Goal: Task Accomplishment & Management: Manage account settings

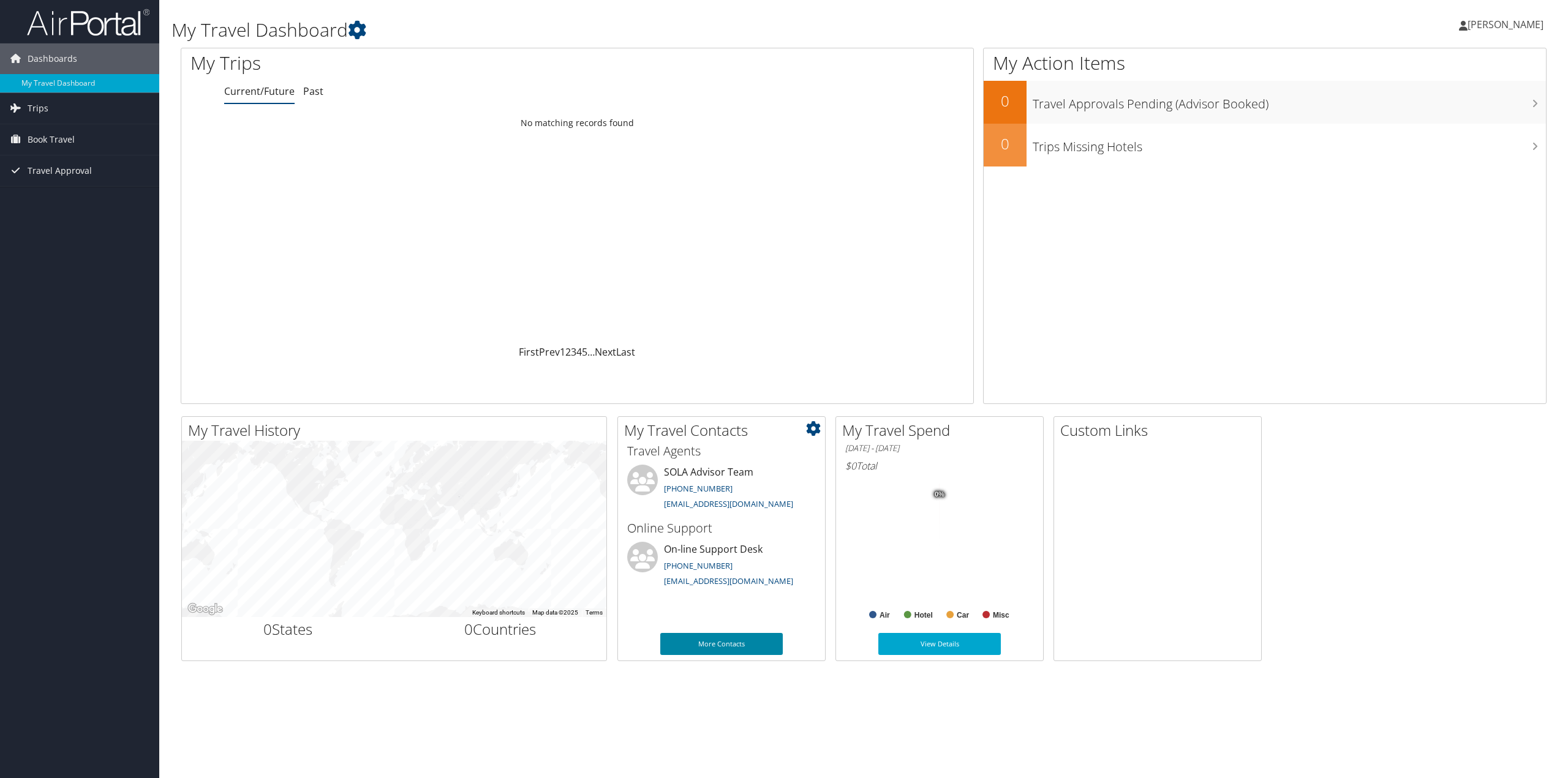
click at [718, 641] on link "More Contacts" at bounding box center [721, 644] width 123 height 22
click at [946, 646] on link "View Details" at bounding box center [939, 644] width 123 height 22
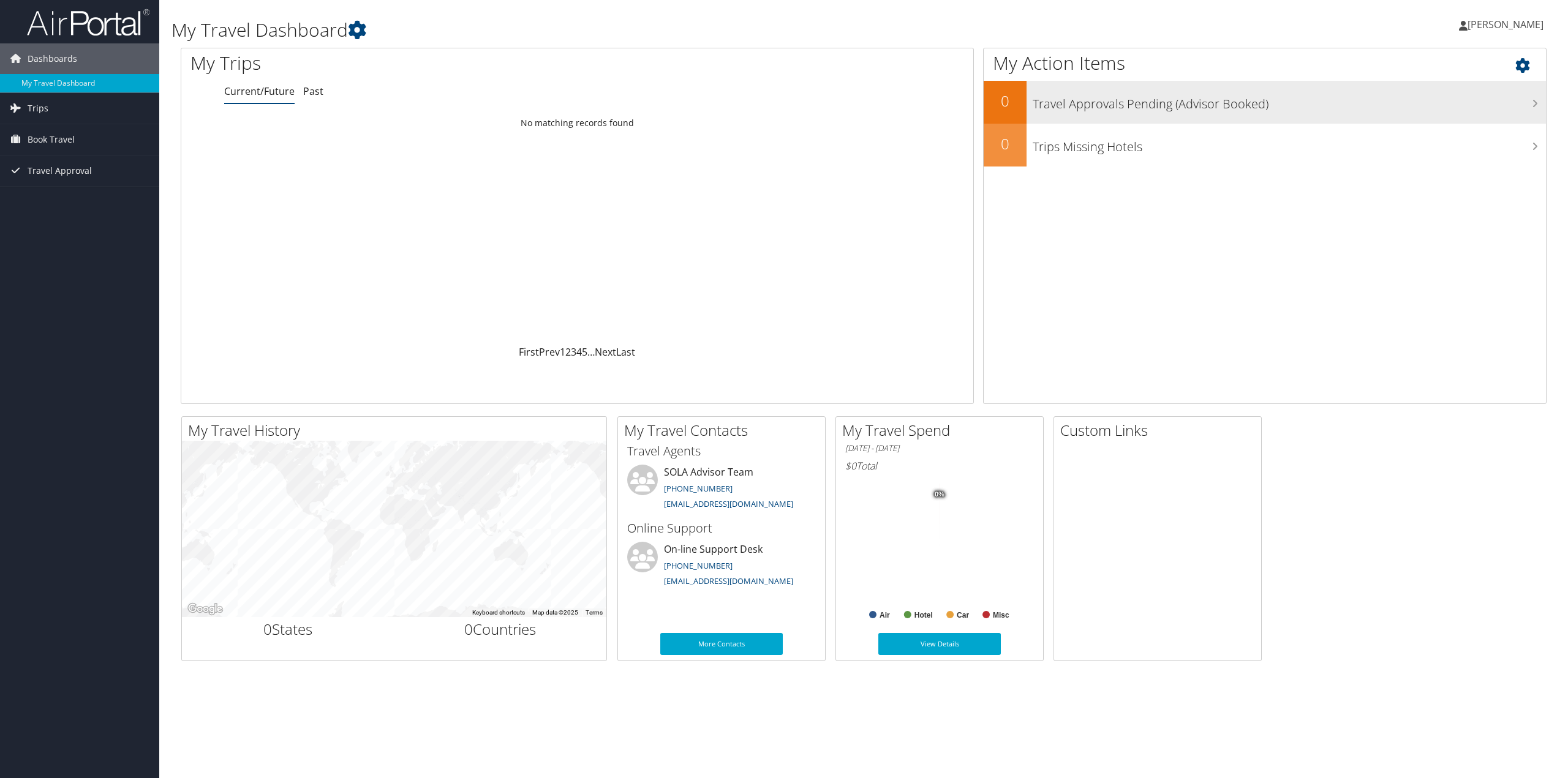
click at [1097, 108] on h3 "Travel Approvals Pending (Advisor Booked)" at bounding box center [1289, 100] width 513 height 23
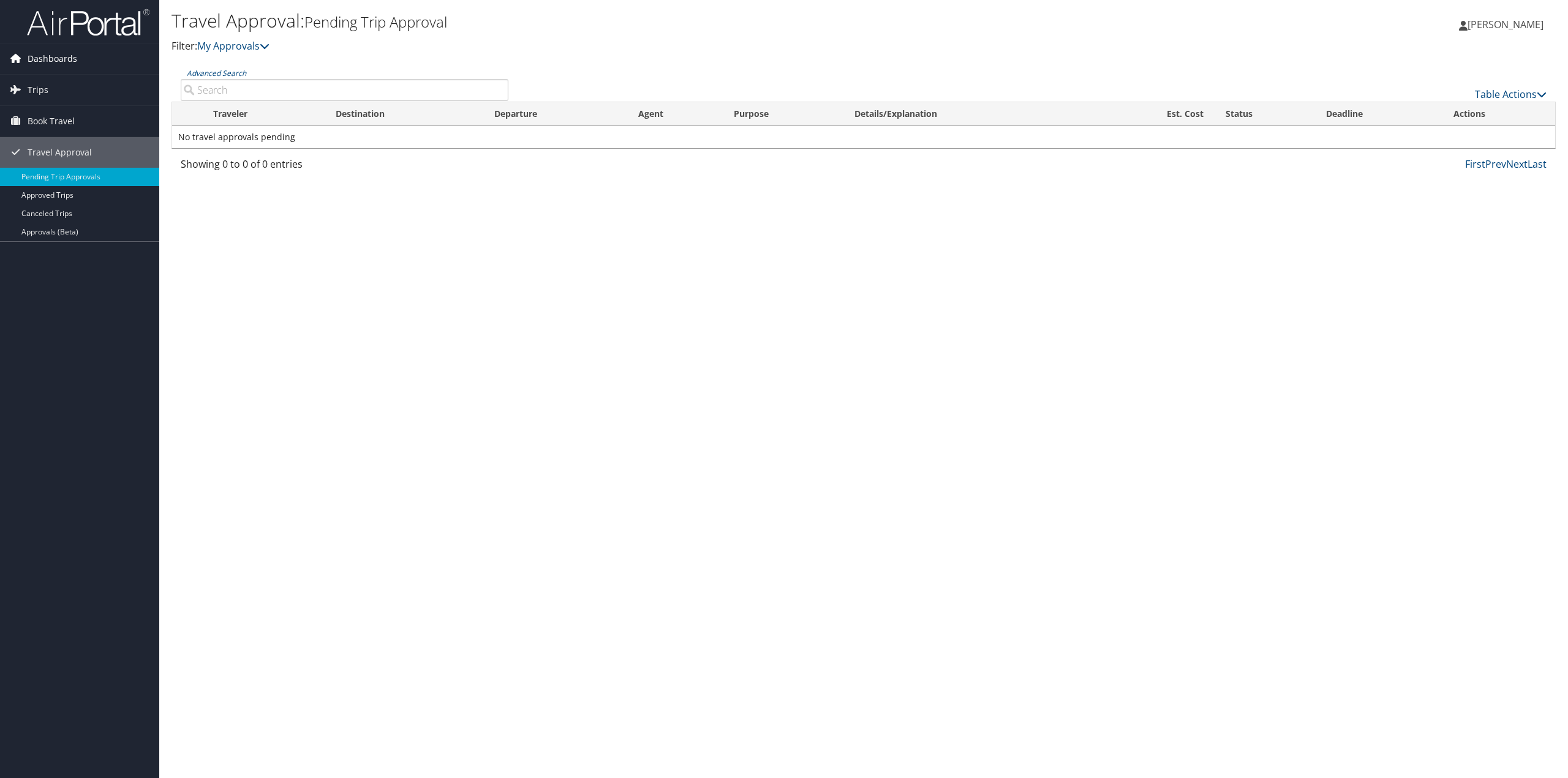
click at [46, 57] on span "Dashboards" at bounding box center [52, 59] width 50 height 31
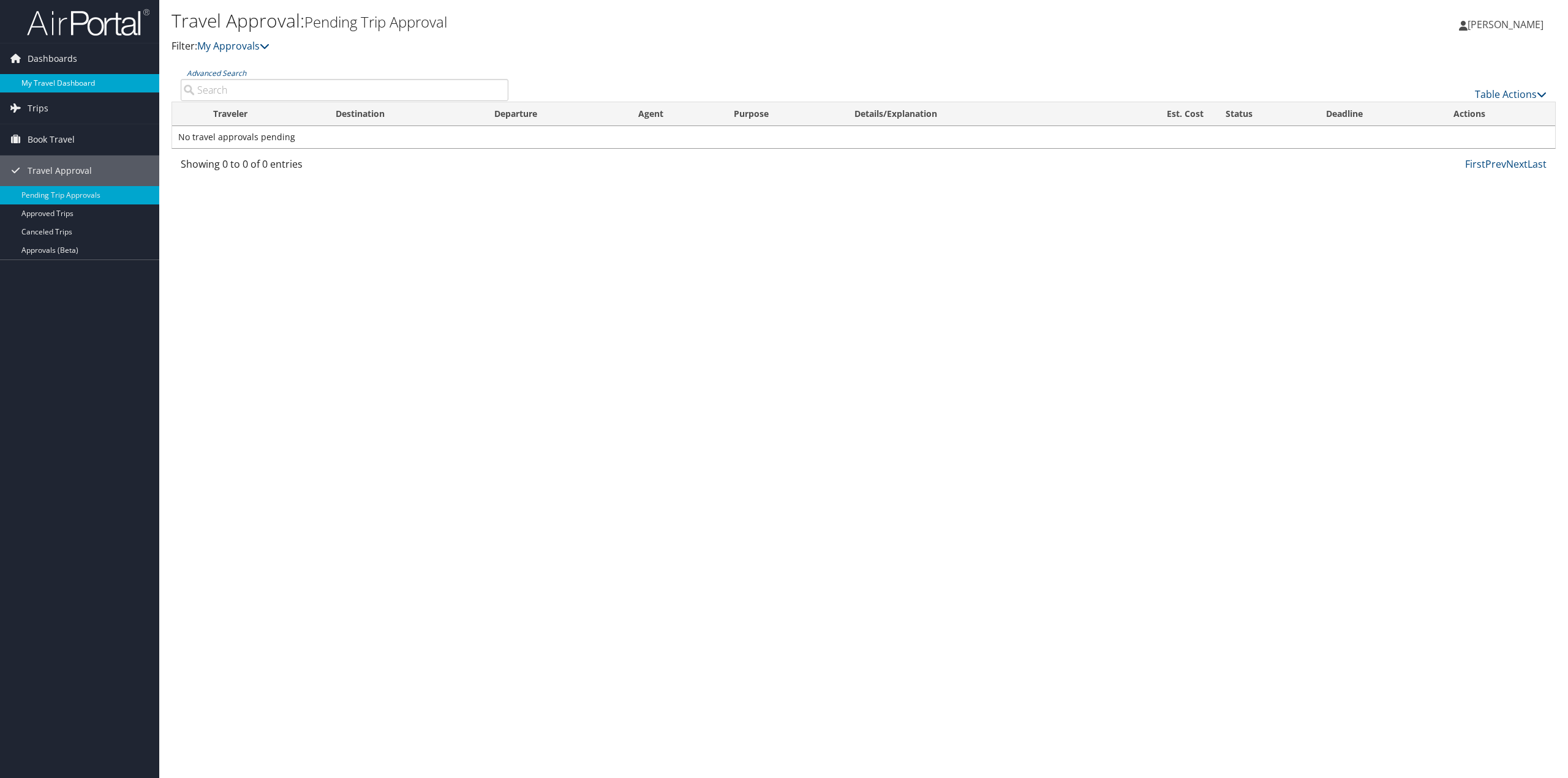
click at [48, 87] on link "My Travel Dashboard" at bounding box center [80, 82] width 159 height 18
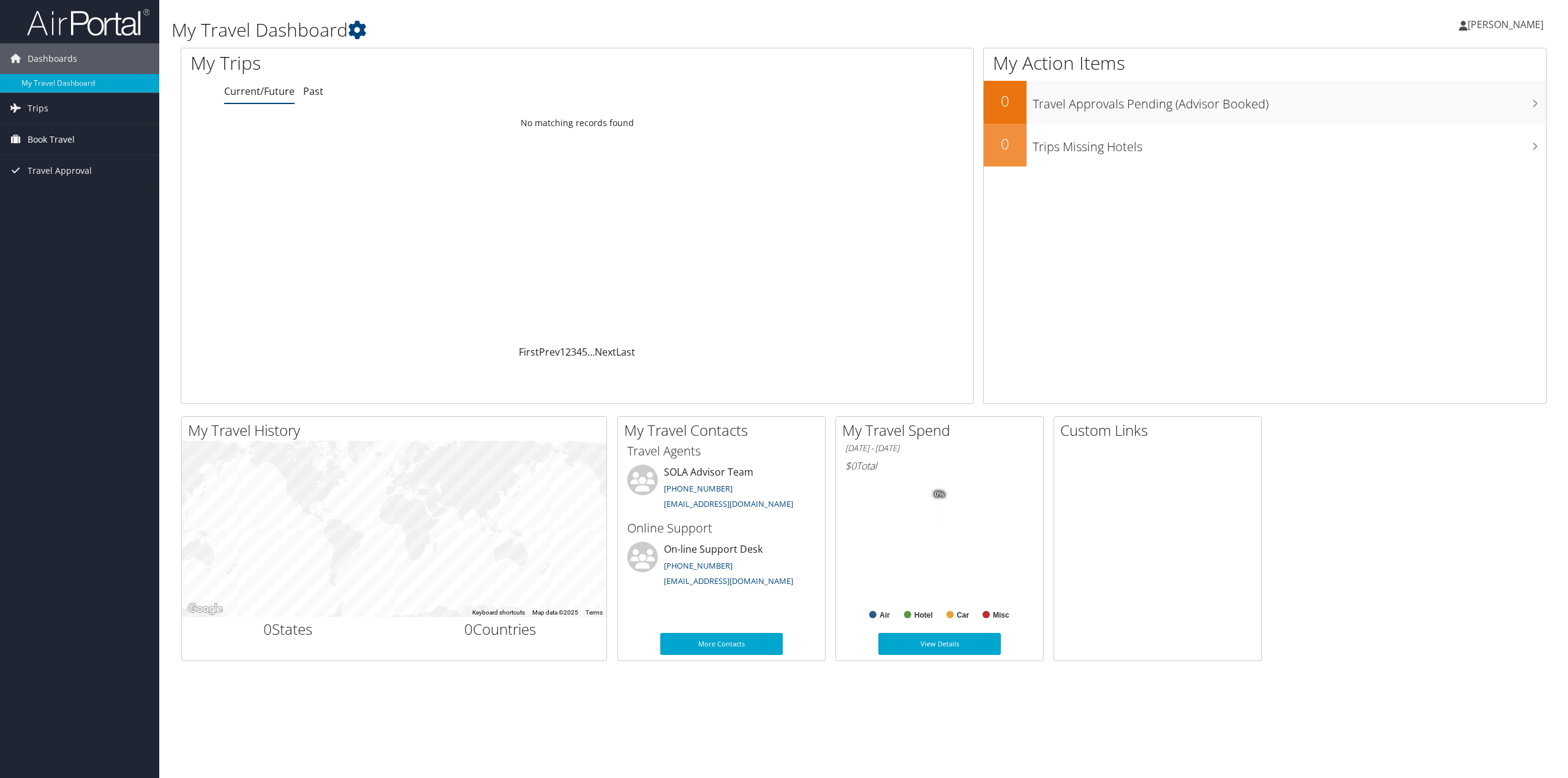
click at [45, 141] on span "Book Travel" at bounding box center [51, 140] width 47 height 31
click at [63, 143] on span "Book Travel" at bounding box center [51, 140] width 47 height 31
click at [57, 230] on span "Travel Approval" at bounding box center [59, 226] width 64 height 31
click at [69, 140] on span "Book Travel" at bounding box center [51, 140] width 47 height 31
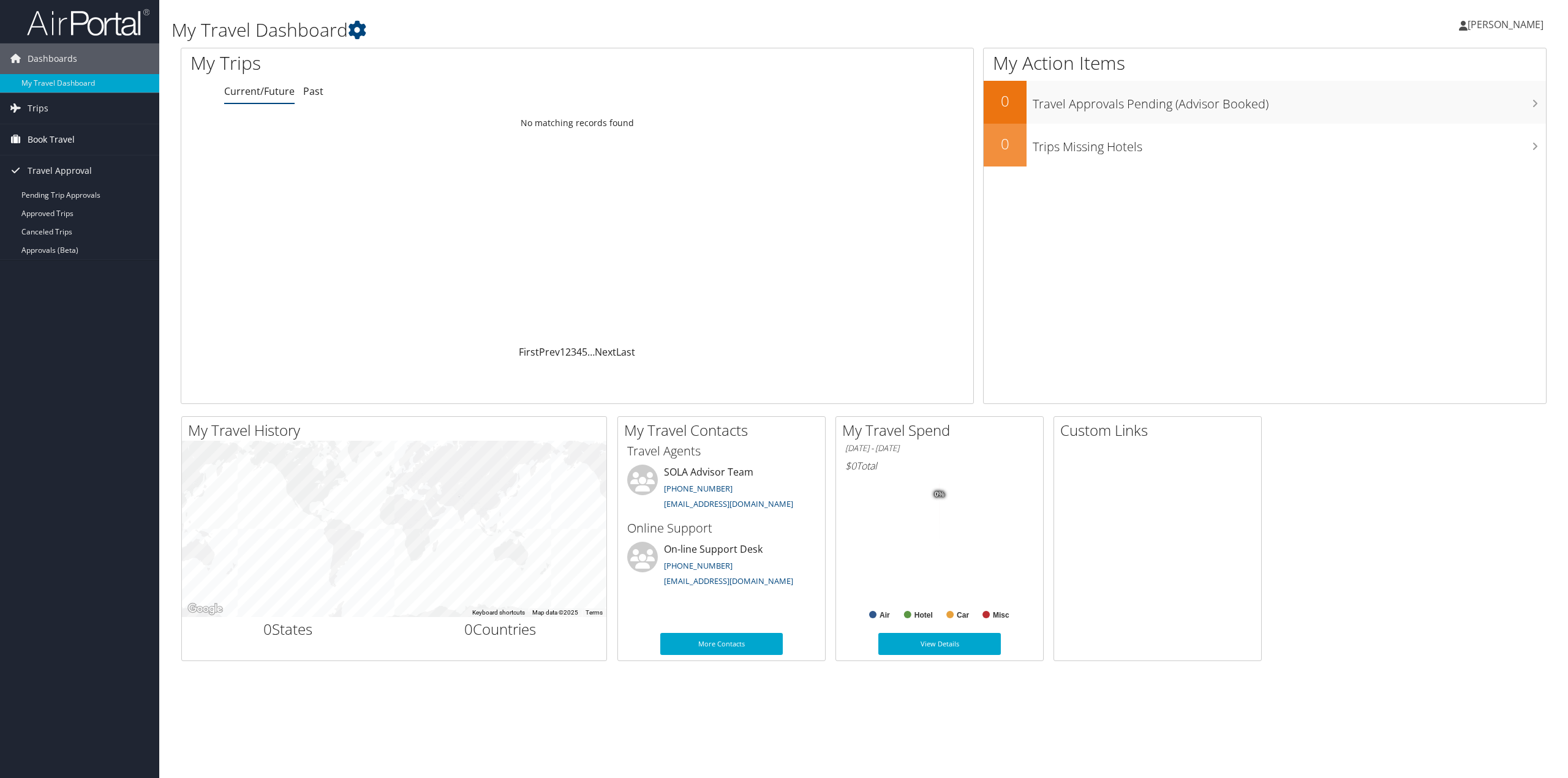
click at [55, 142] on span "Book Travel" at bounding box center [51, 140] width 47 height 31
click at [59, 196] on link "Pending Trip Approvals" at bounding box center [80, 194] width 159 height 18
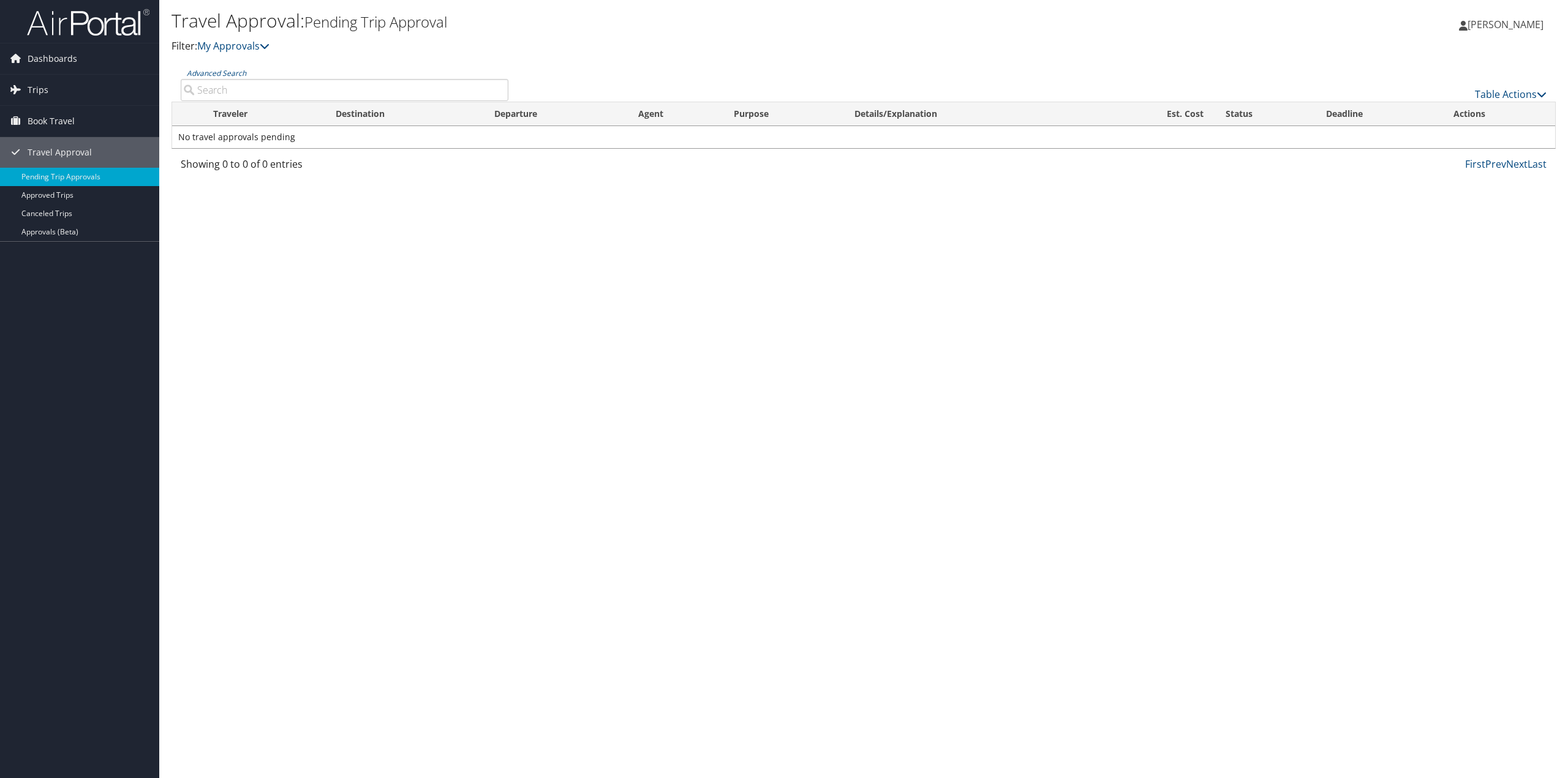
click at [1480, 22] on span "[PERSON_NAME]" at bounding box center [1505, 25] width 76 height 14
click at [1461, 109] on link "View Travel Profile" at bounding box center [1474, 109] width 136 height 21
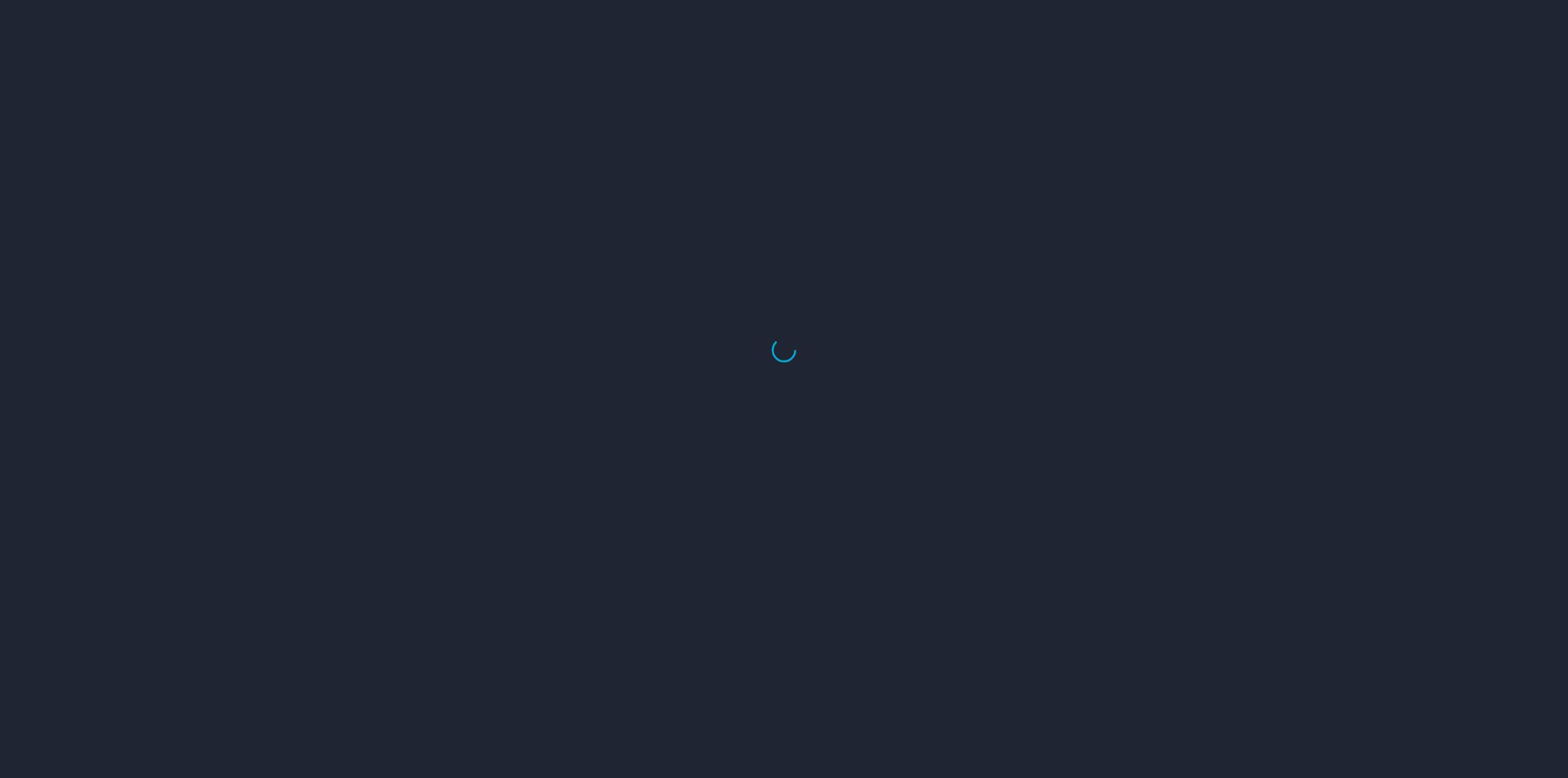
select select "US"
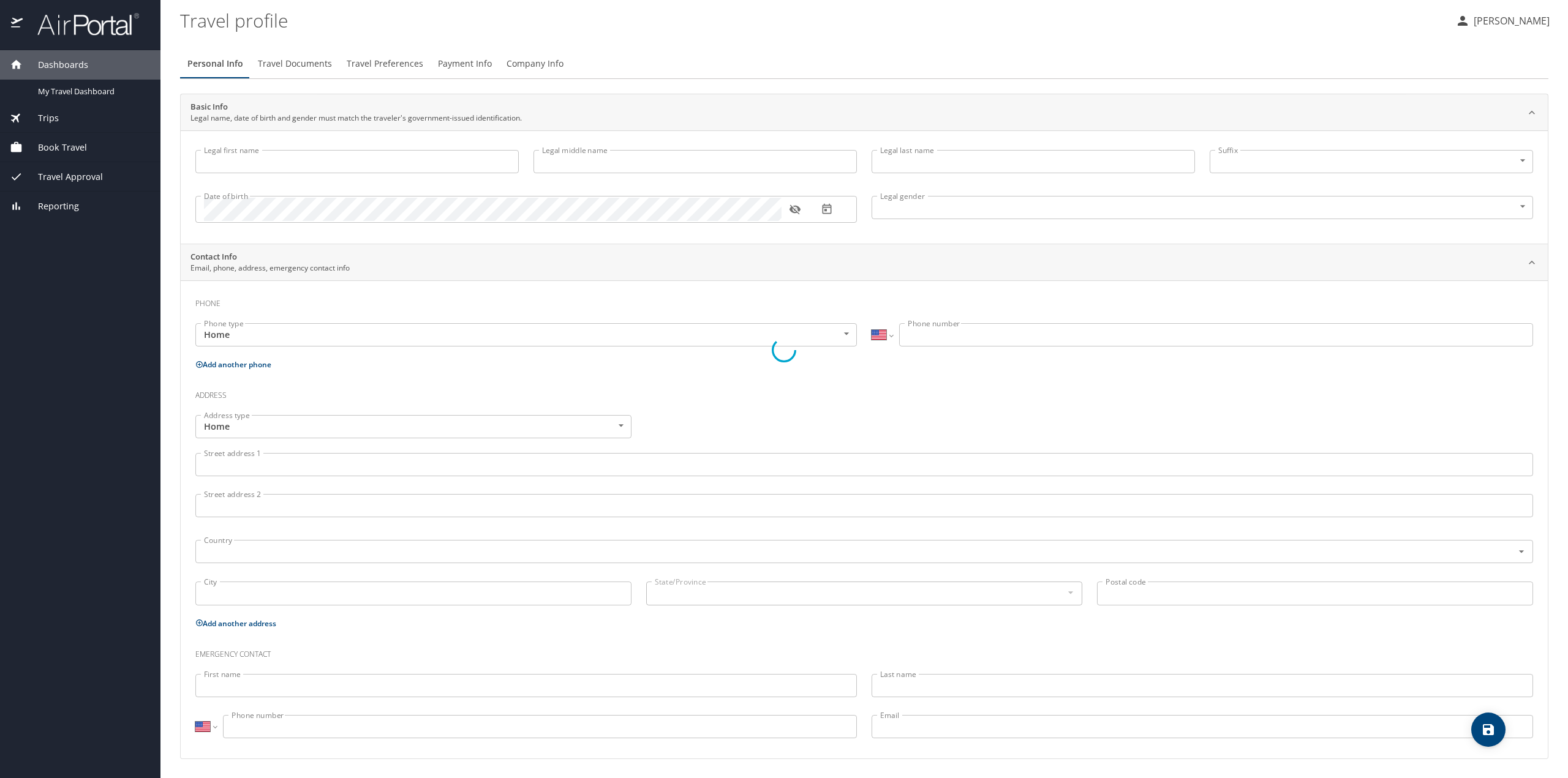
type input "[PERSON_NAME]"
type input "[DEMOGRAPHIC_DATA]"
select select "US"
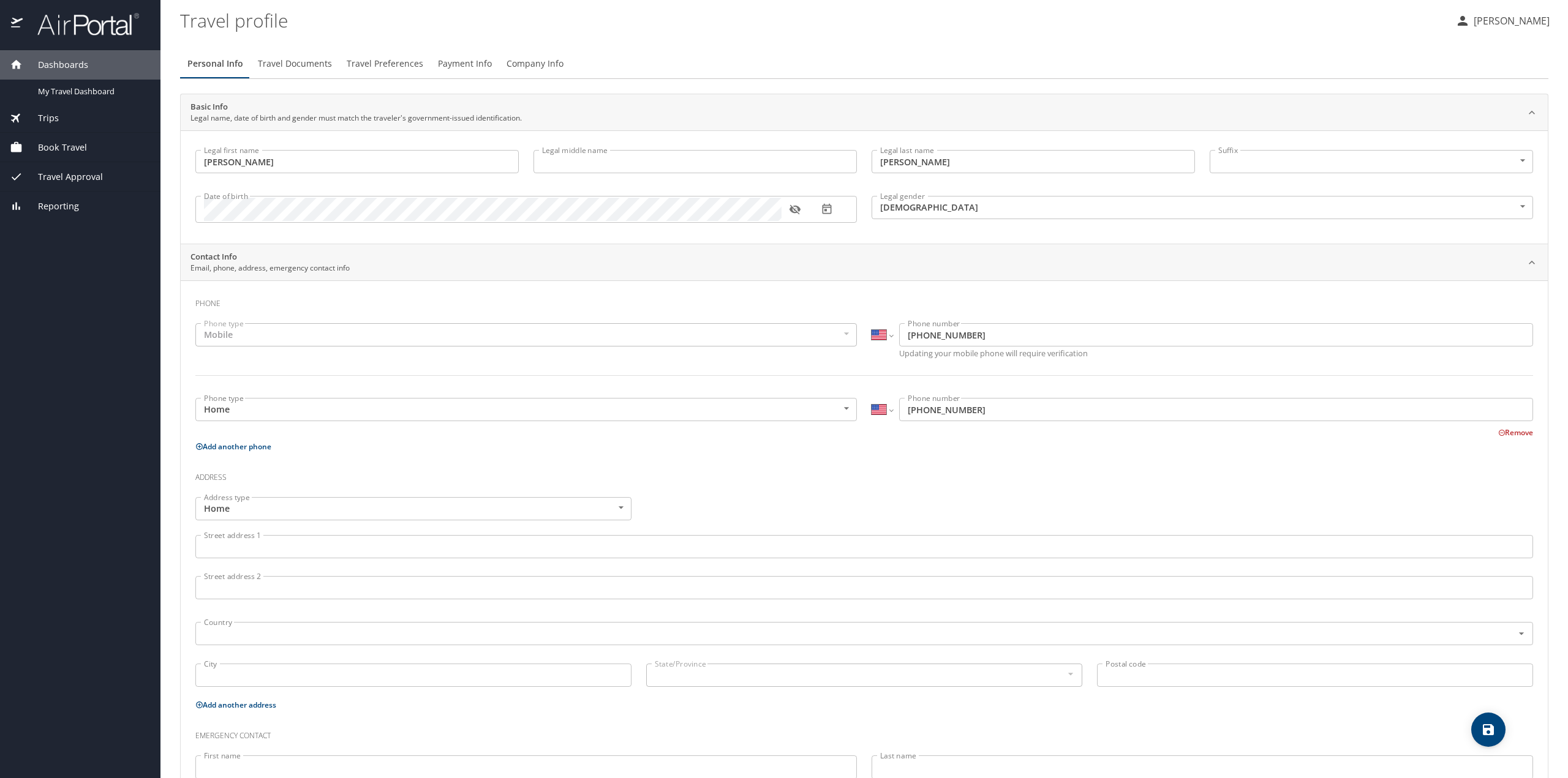
click at [795, 207] on icon "button" at bounding box center [794, 209] width 12 height 12
click at [829, 211] on icon "button" at bounding box center [827, 209] width 12 height 12
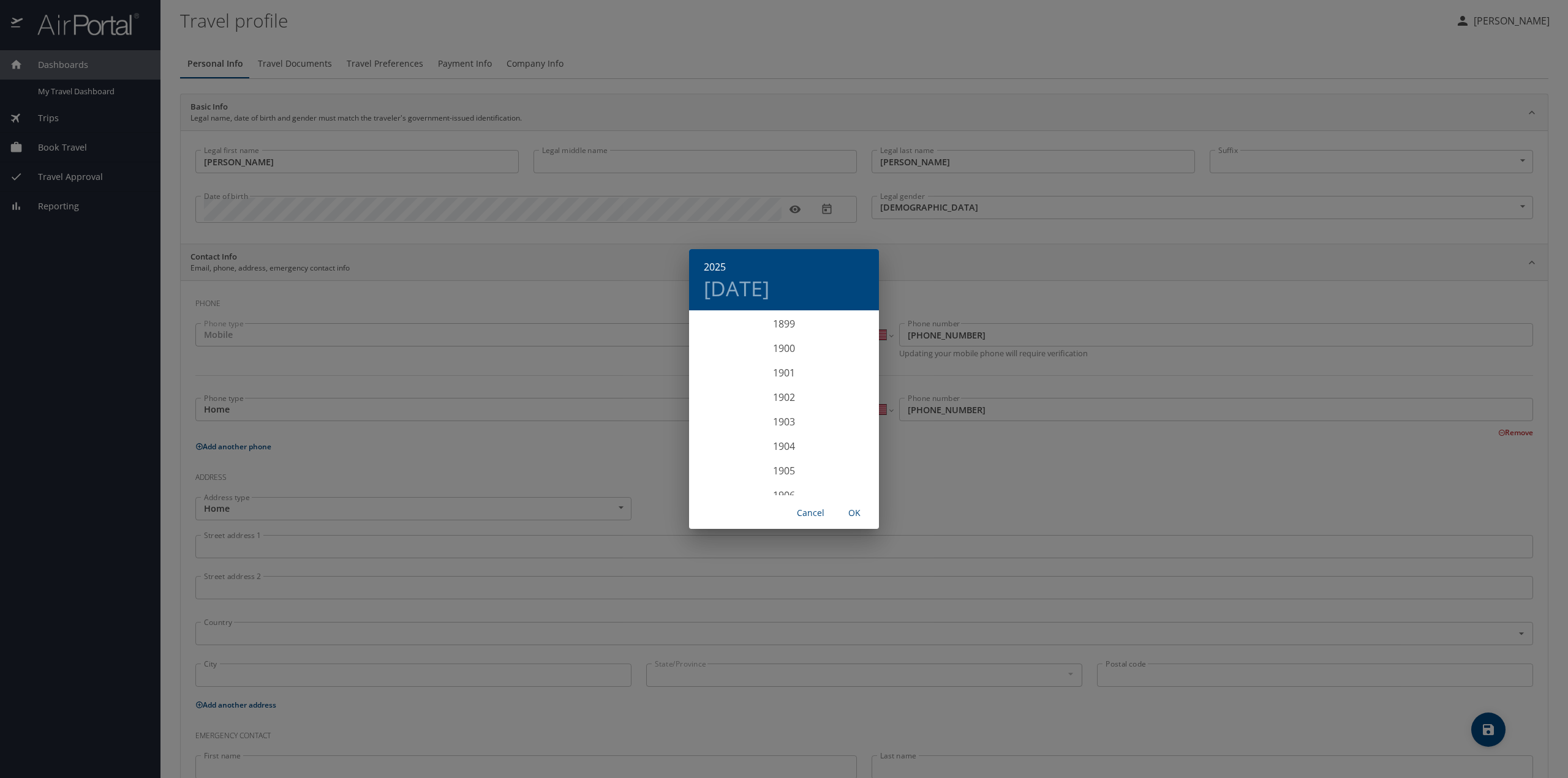
scroll to position [3013, 0]
click at [745, 206] on div "2025 [DATE] 1900 1901 1902 1903 1904 1905 1906 1907 1908 1909 1910 1911 1912 19…" at bounding box center [784, 389] width 1568 height 778
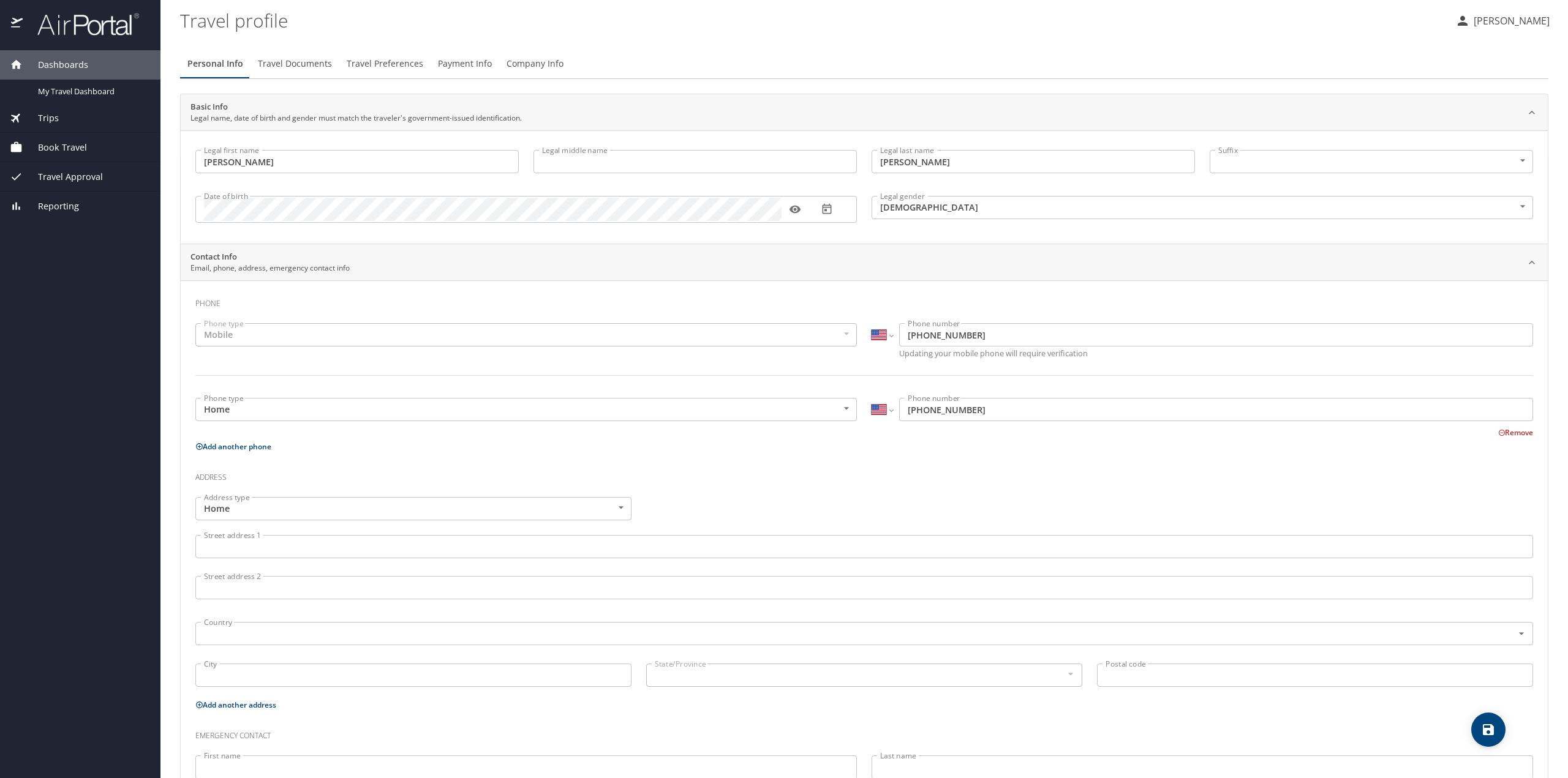
click at [631, 240] on div "Legal first name [PERSON_NAME] Legal first name Legal middle name Legal middle …" at bounding box center [864, 187] width 1367 height 113
click at [247, 233] on div "Date of birth Date of birth" at bounding box center [525, 208] width 676 height 51
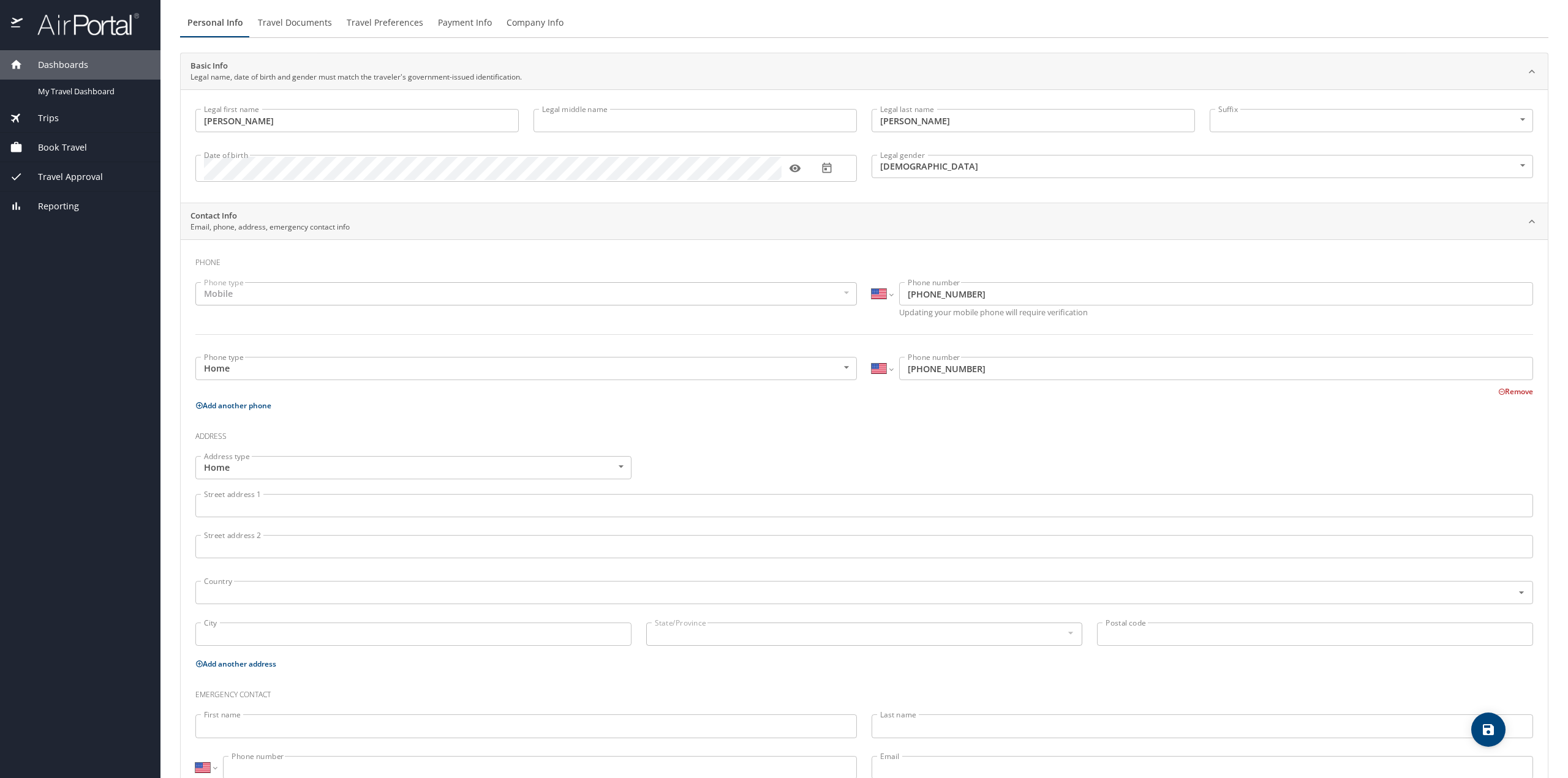
scroll to position [82, 0]
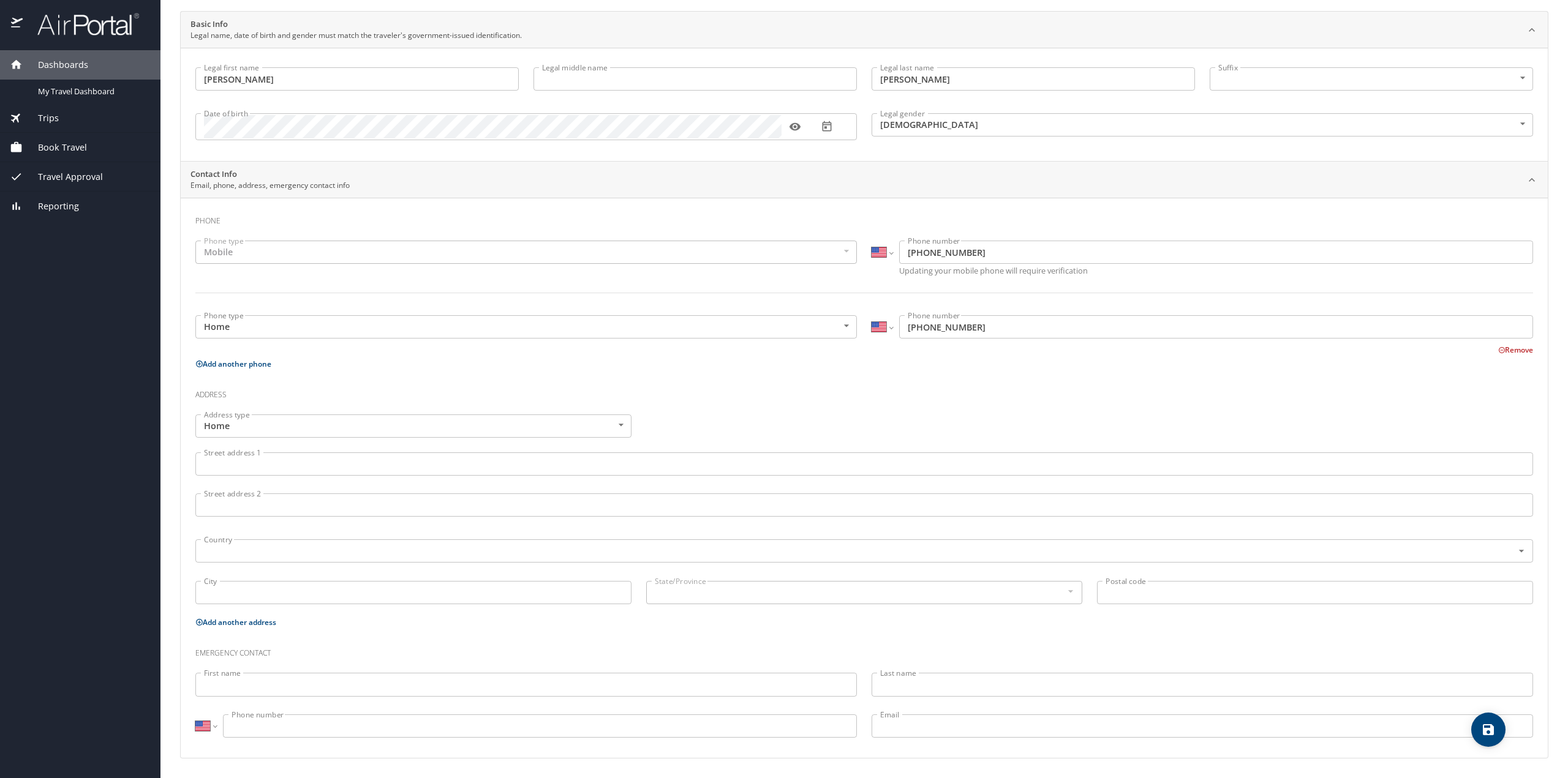
click at [234, 690] on input "First name" at bounding box center [526, 684] width 661 height 23
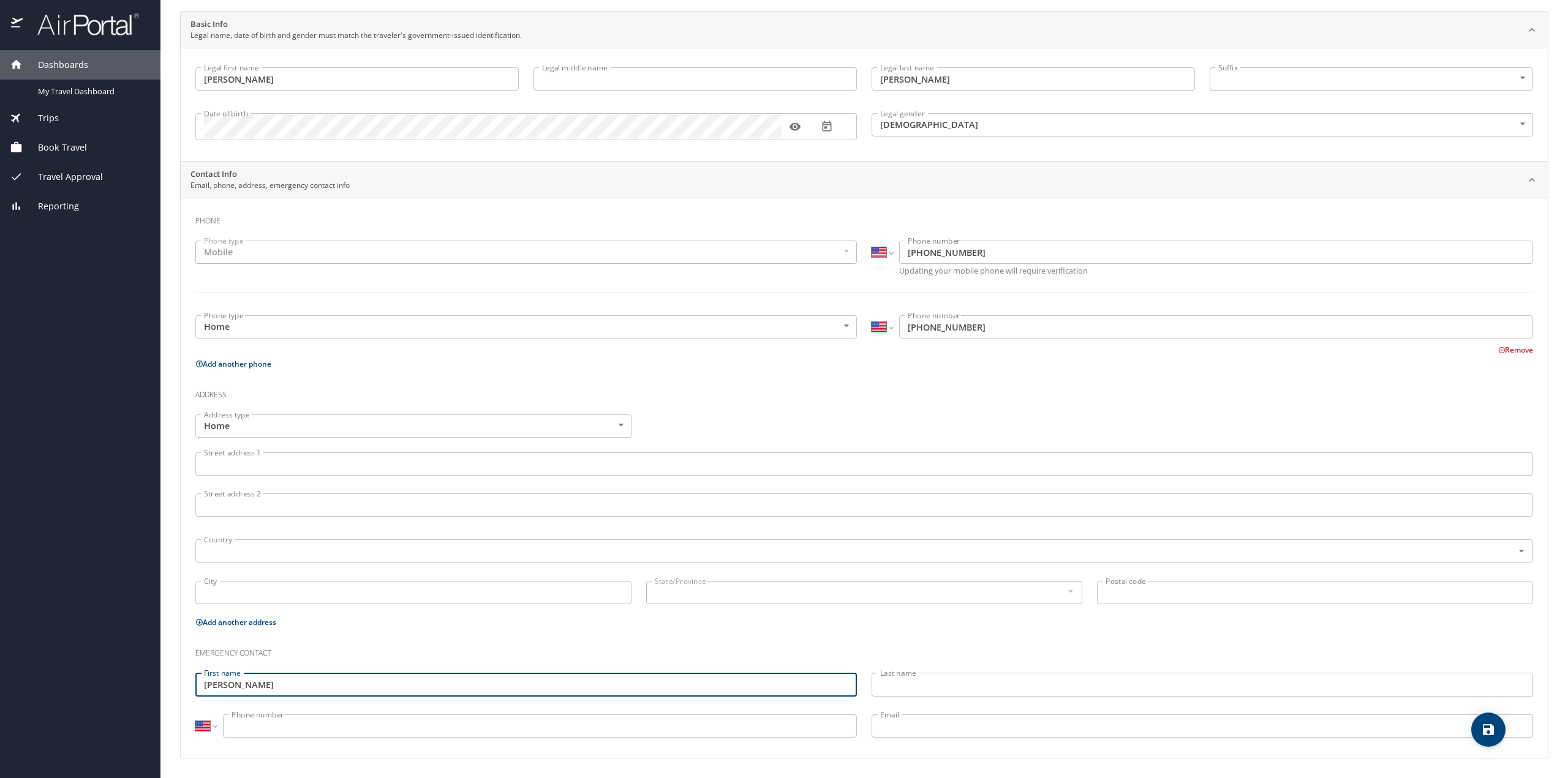
type input "[PERSON_NAME]"
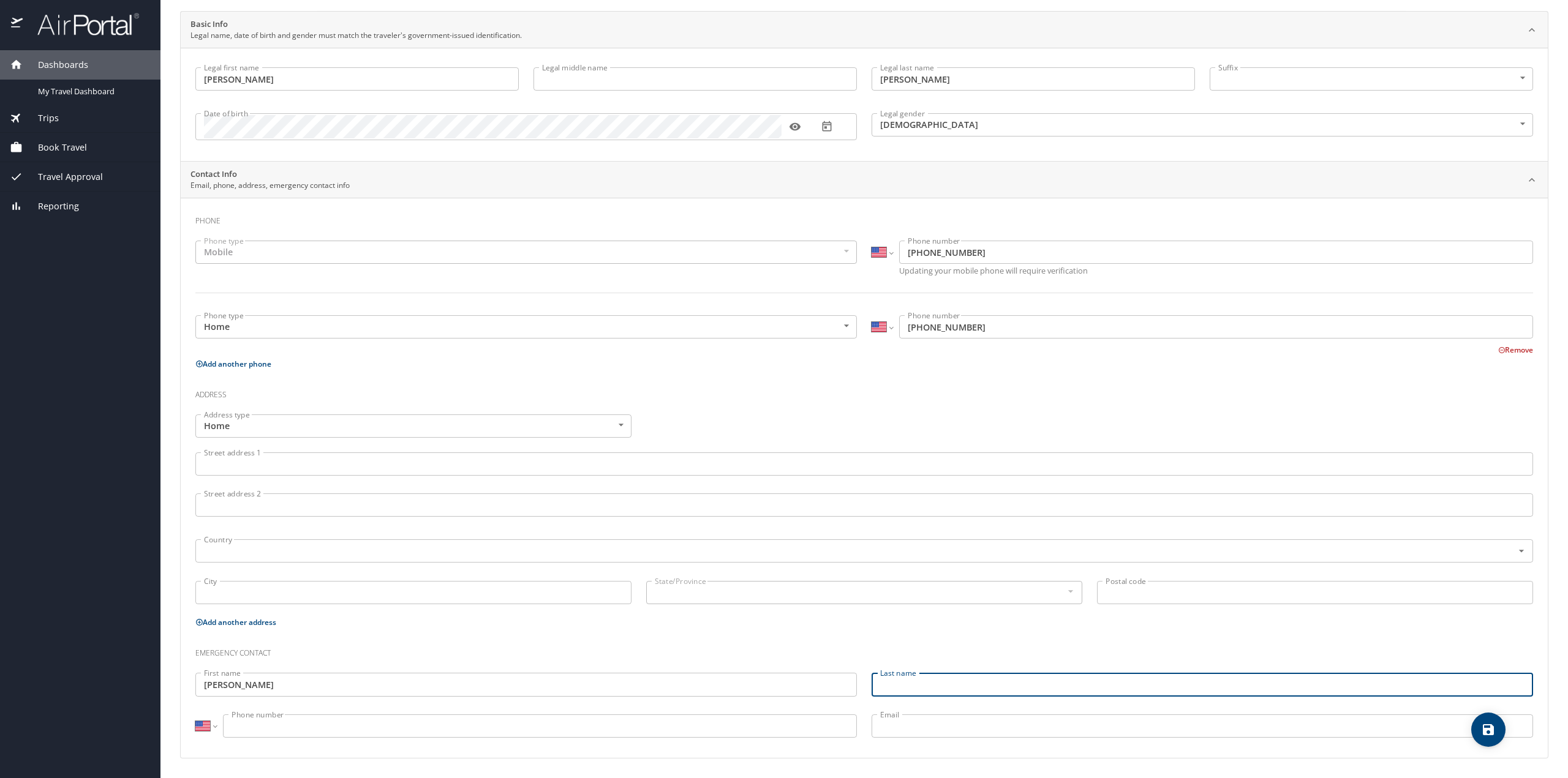
click at [907, 684] on input "Last name" at bounding box center [1202, 684] width 661 height 23
type input "[PERSON_NAME]"
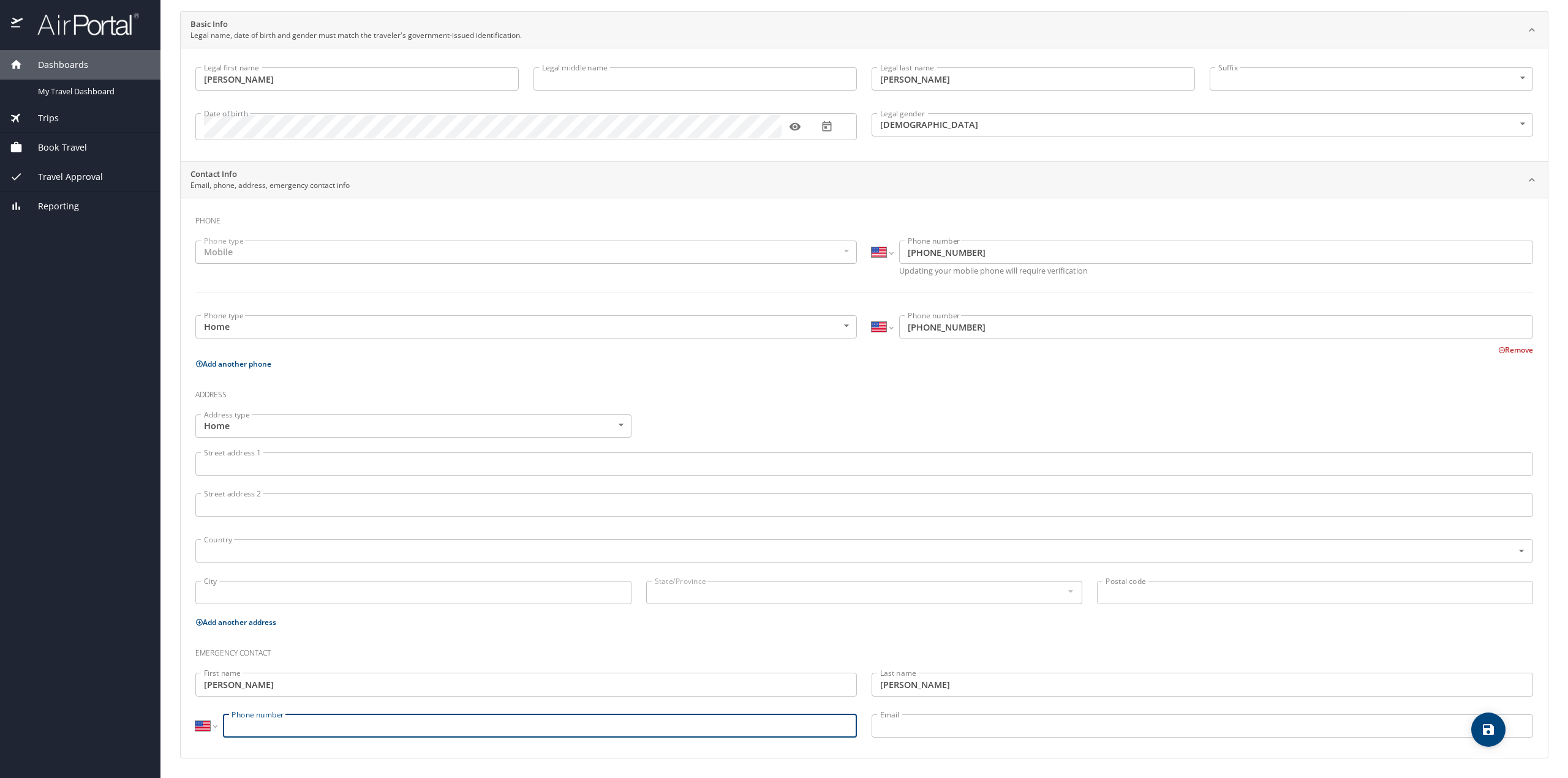
click at [276, 732] on input "Phone number" at bounding box center [540, 726] width 634 height 23
type input "[PHONE_NUMBER]"
click at [619, 424] on body "Dashboards My Travel Dashboard Trips Current / Future Trips Past Trips Trips Mi…" at bounding box center [784, 389] width 1568 height 778
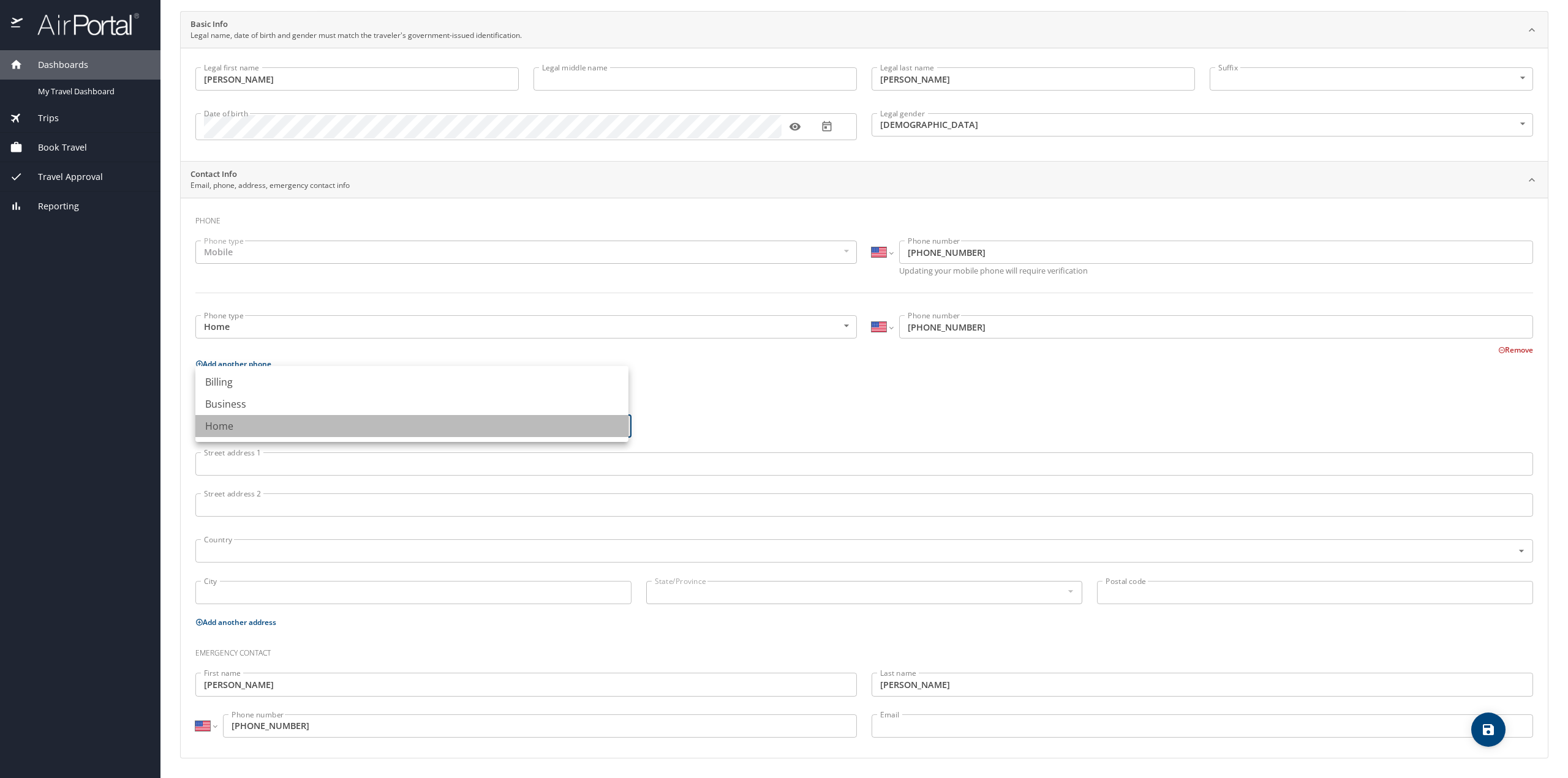
click at [619, 424] on li "Home" at bounding box center [411, 427] width 433 height 22
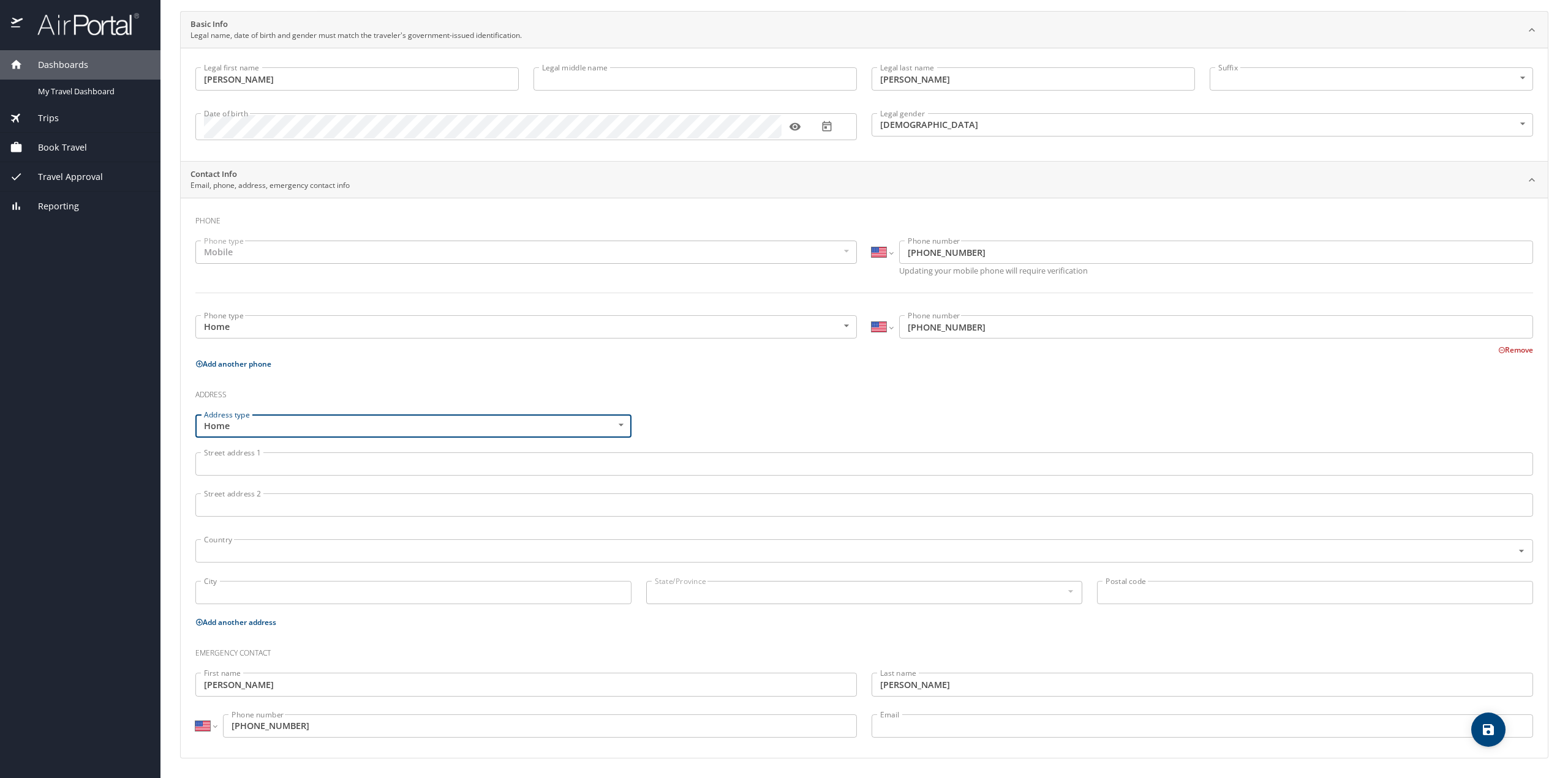
click at [223, 463] on input "Street address 1" at bounding box center [864, 464] width 1338 height 23
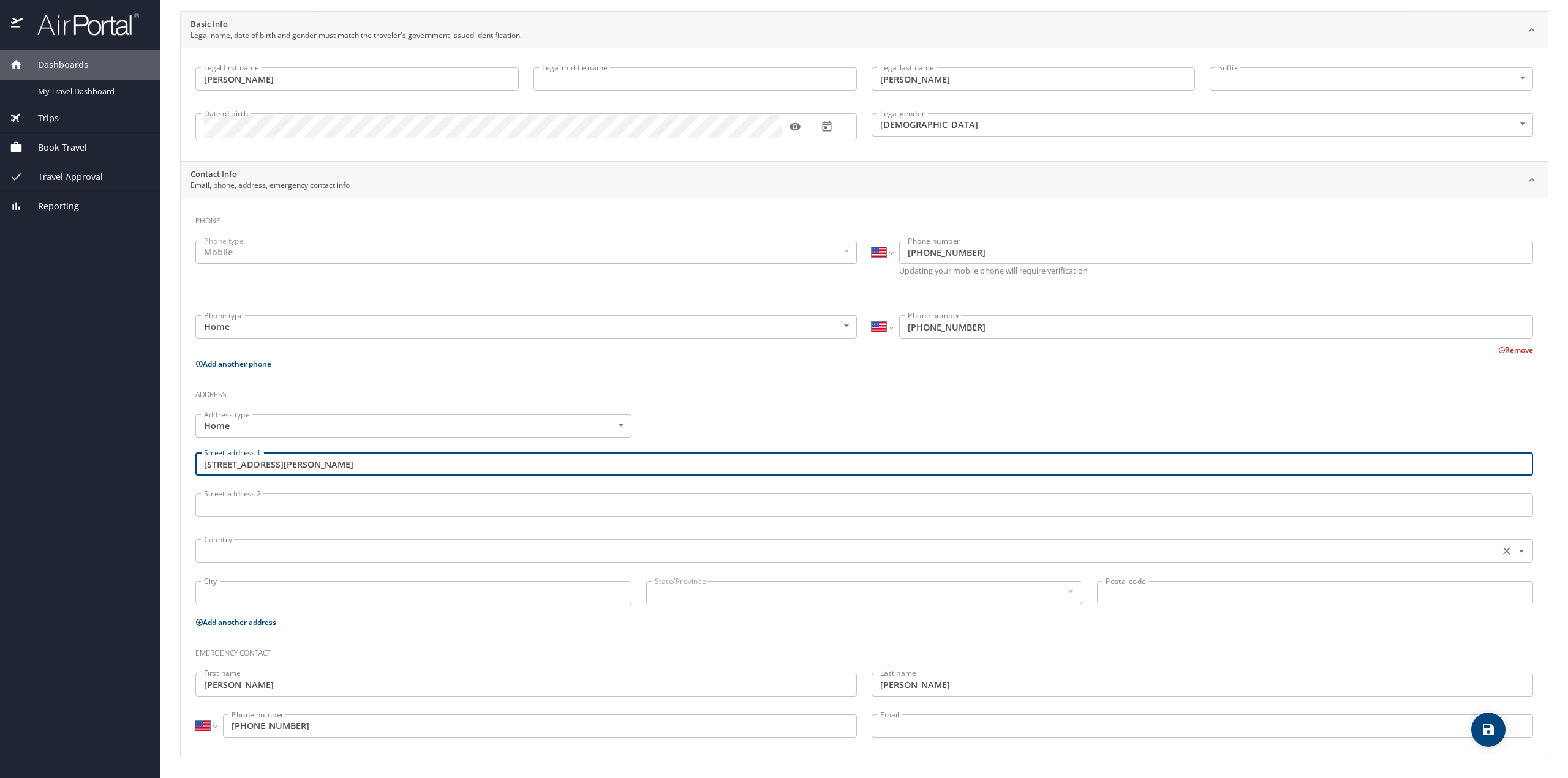
type input "[STREET_ADDRESS][PERSON_NAME]"
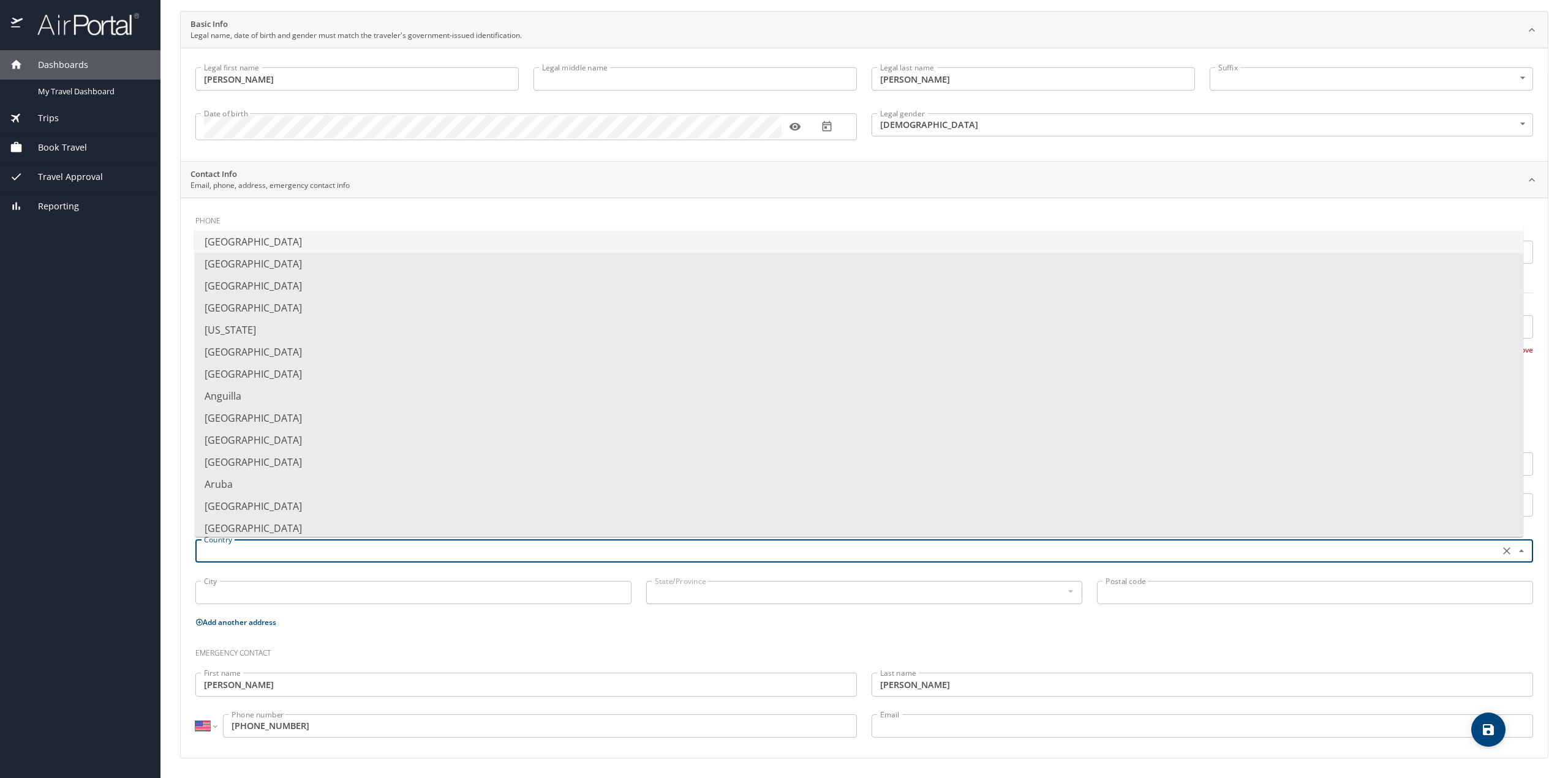
click at [228, 551] on input "text" at bounding box center [846, 551] width 1294 height 16
click at [291, 246] on li "[GEOGRAPHIC_DATA]" at bounding box center [859, 242] width 1328 height 22
type input "[GEOGRAPHIC_DATA]"
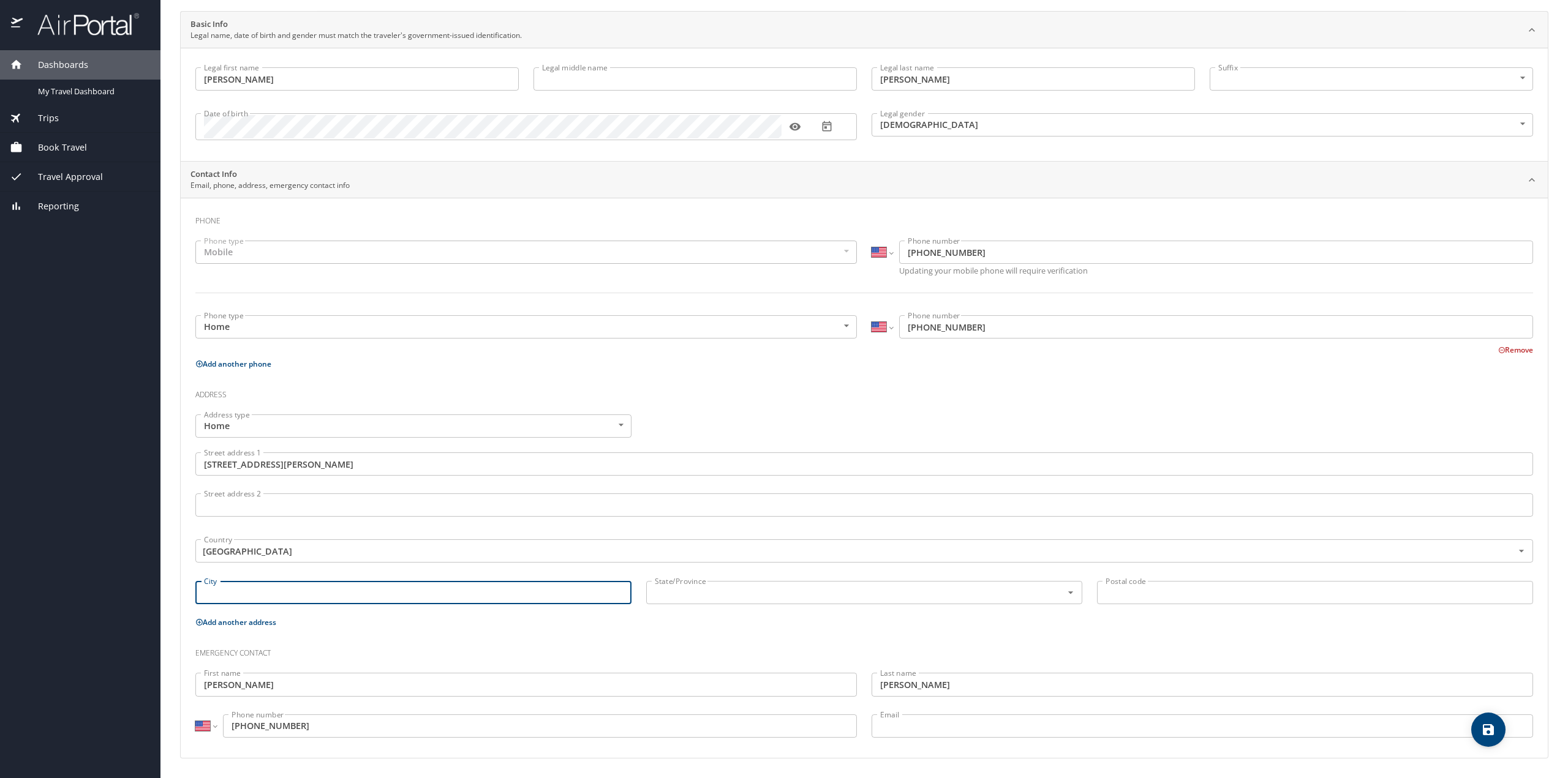
click at [227, 595] on input "City" at bounding box center [413, 592] width 436 height 23
click at [1065, 595] on icon "Open" at bounding box center [1070, 593] width 12 height 12
type input "[GEOGRAPHIC_DATA]"
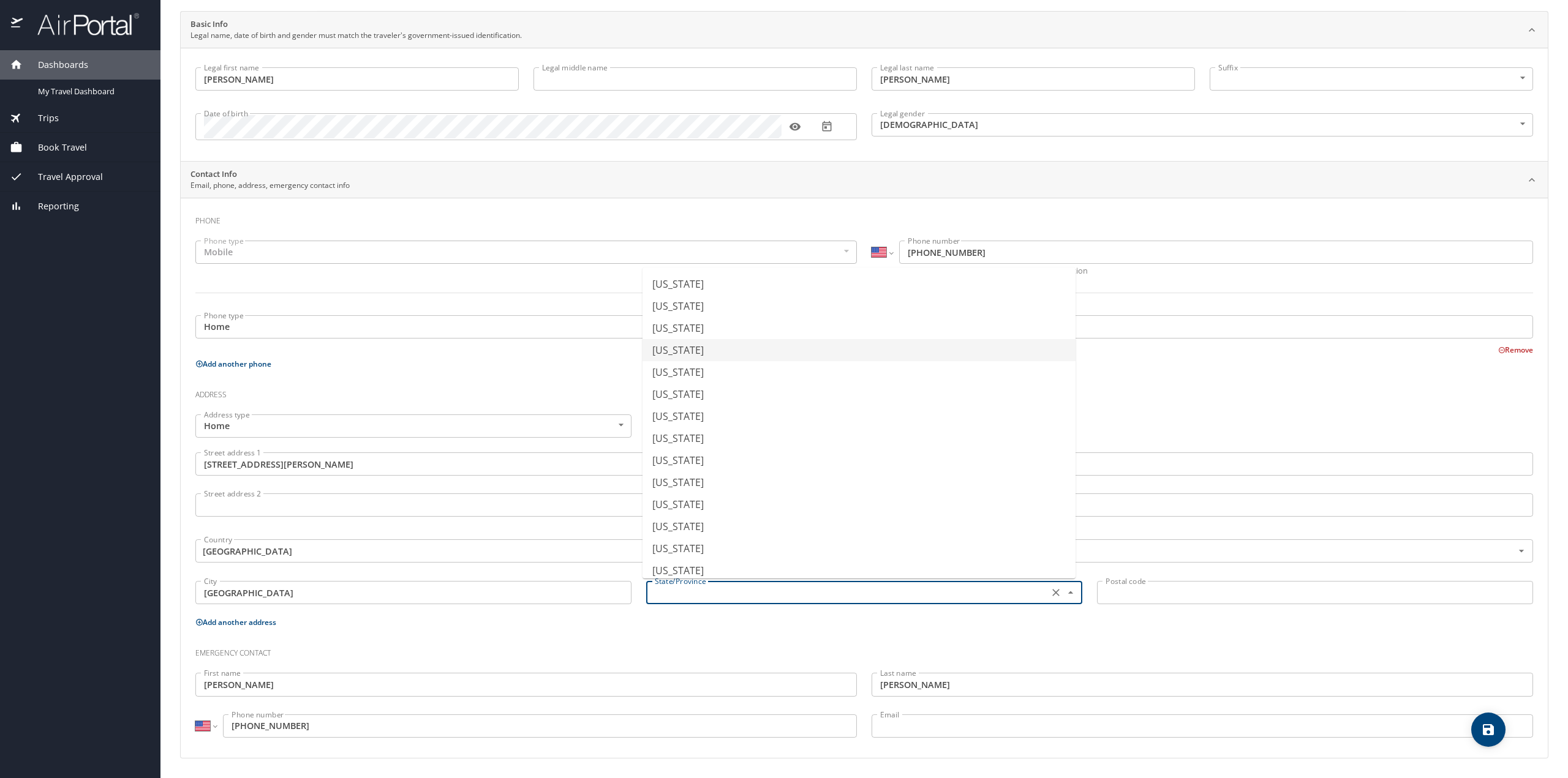
scroll to position [183, 0]
click at [763, 492] on li "[US_STATE]" at bounding box center [859, 497] width 433 height 22
type input "[US_STATE]"
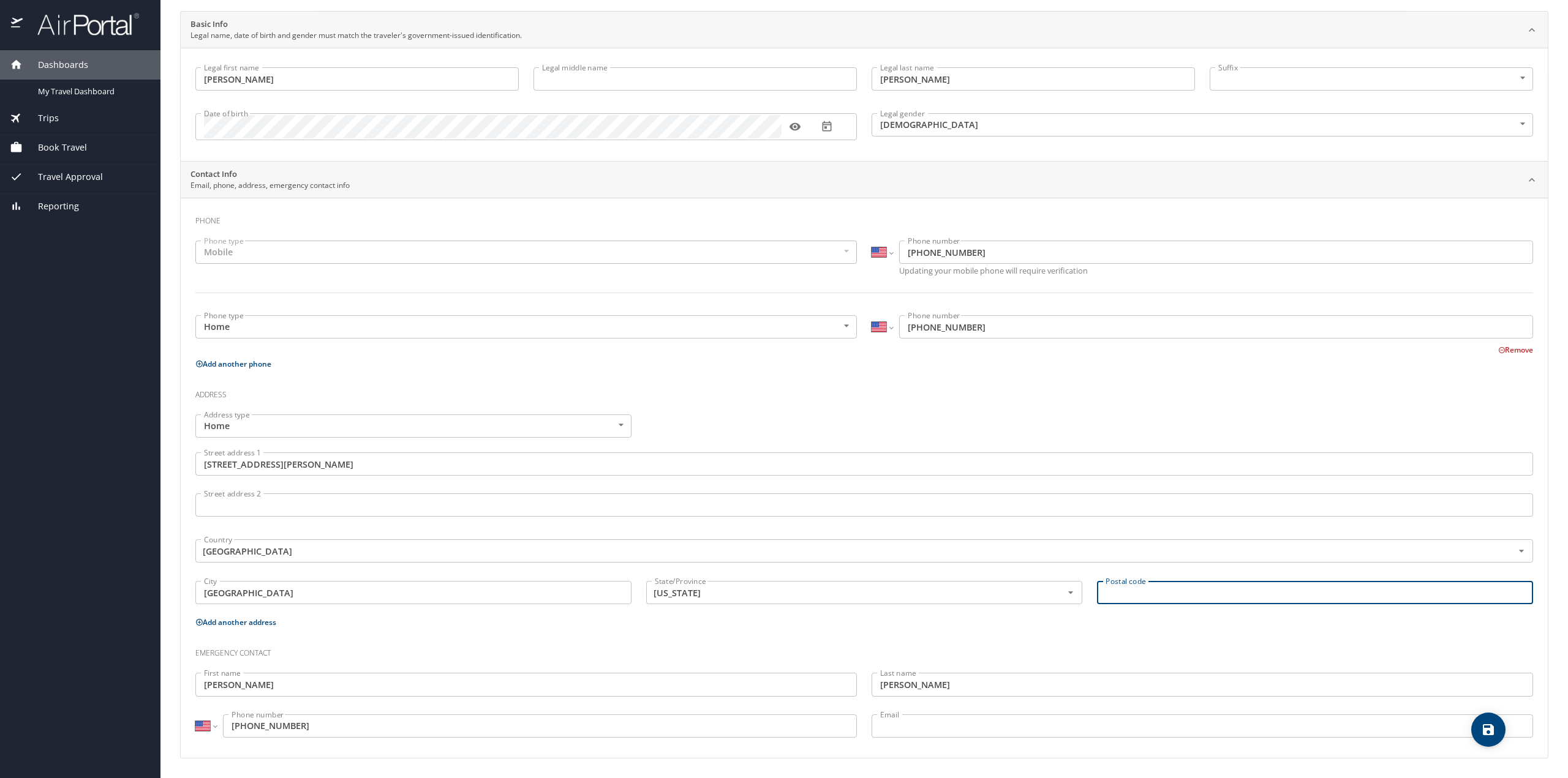
click at [1121, 589] on input "Postal code" at bounding box center [1314, 592] width 436 height 23
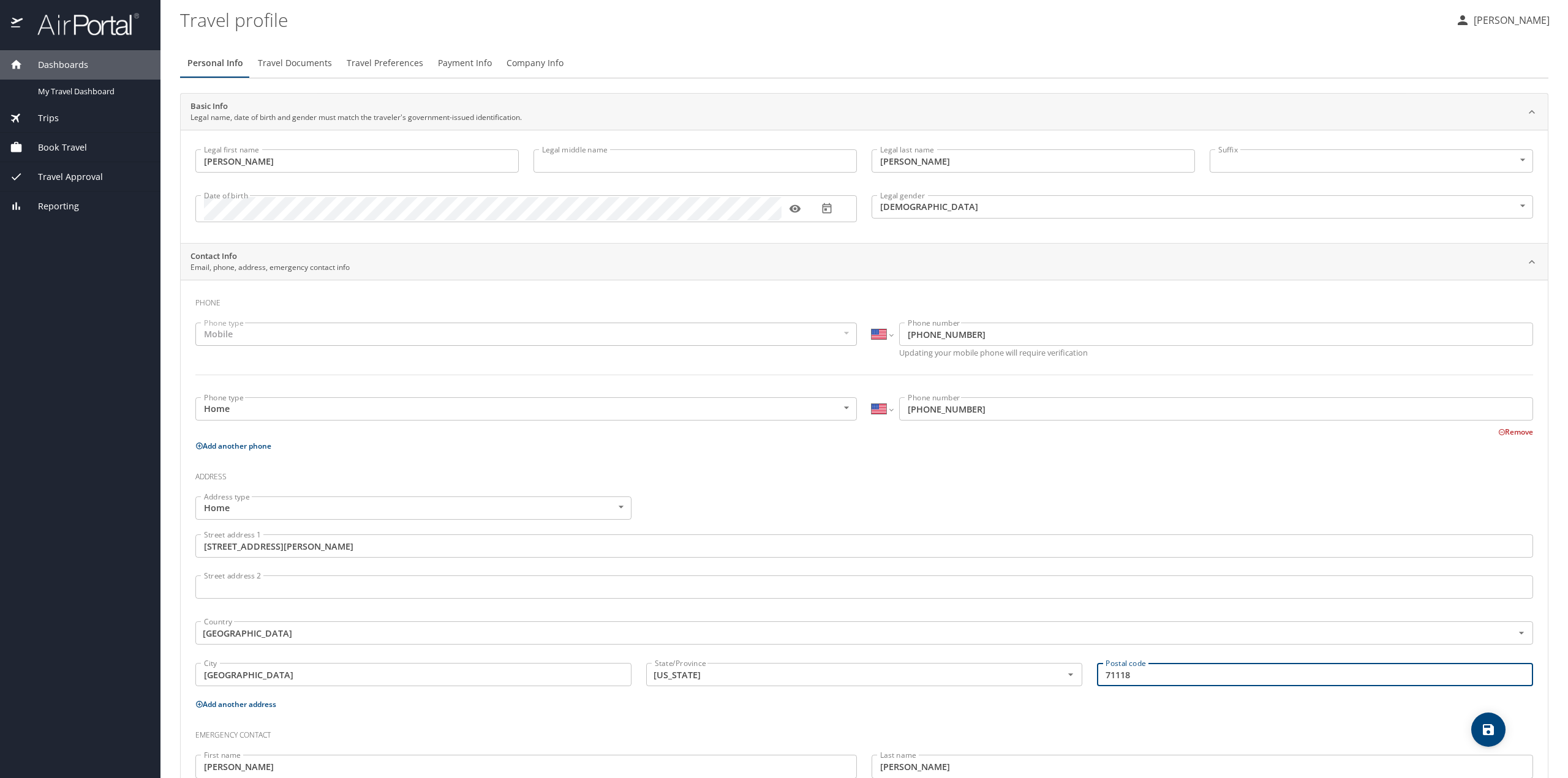
scroll to position [0, 0]
type input "71118"
click at [536, 63] on span "Company Info" at bounding box center [535, 64] width 57 height 15
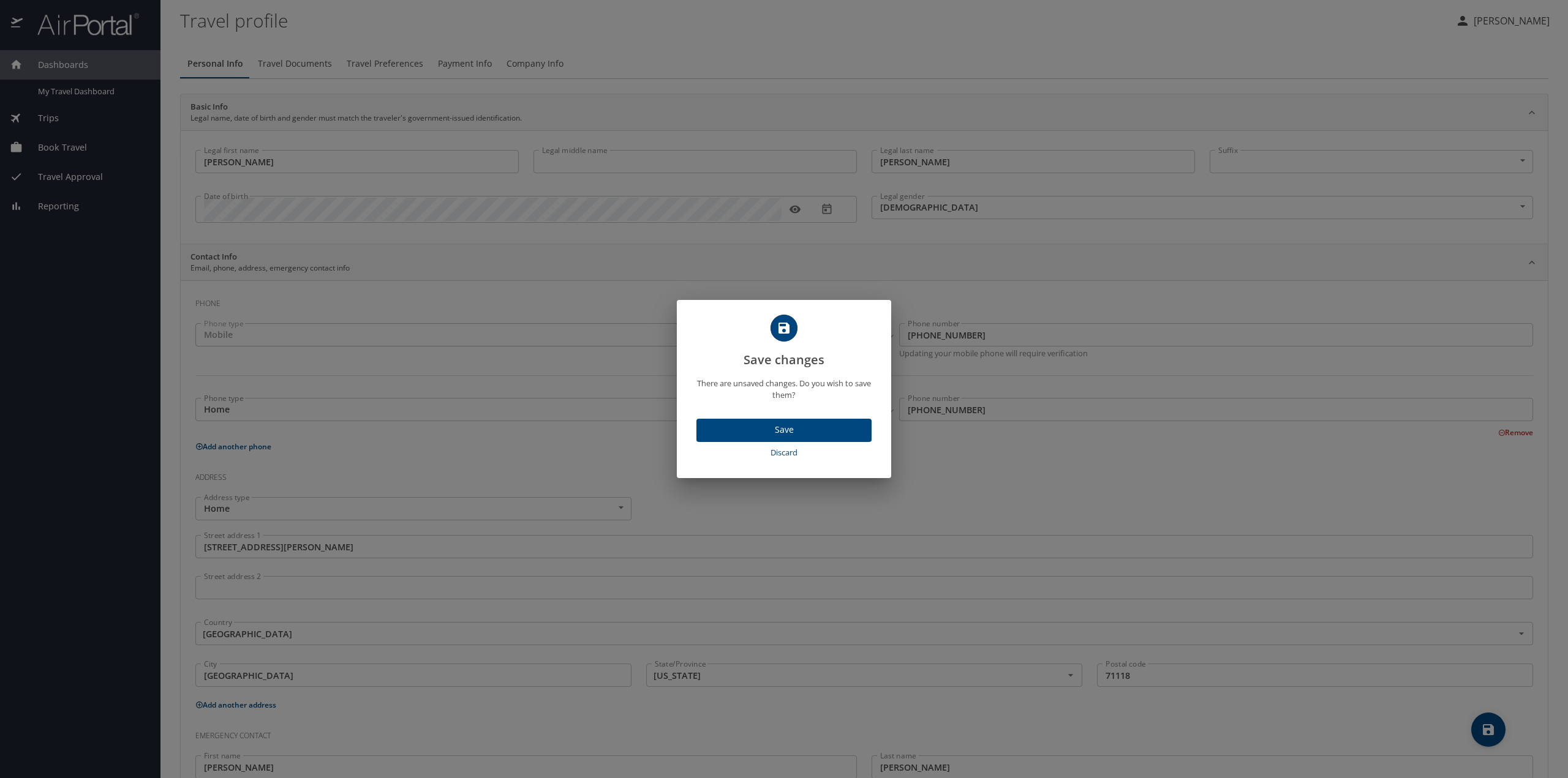
click at [784, 434] on span "Save" at bounding box center [784, 430] width 156 height 15
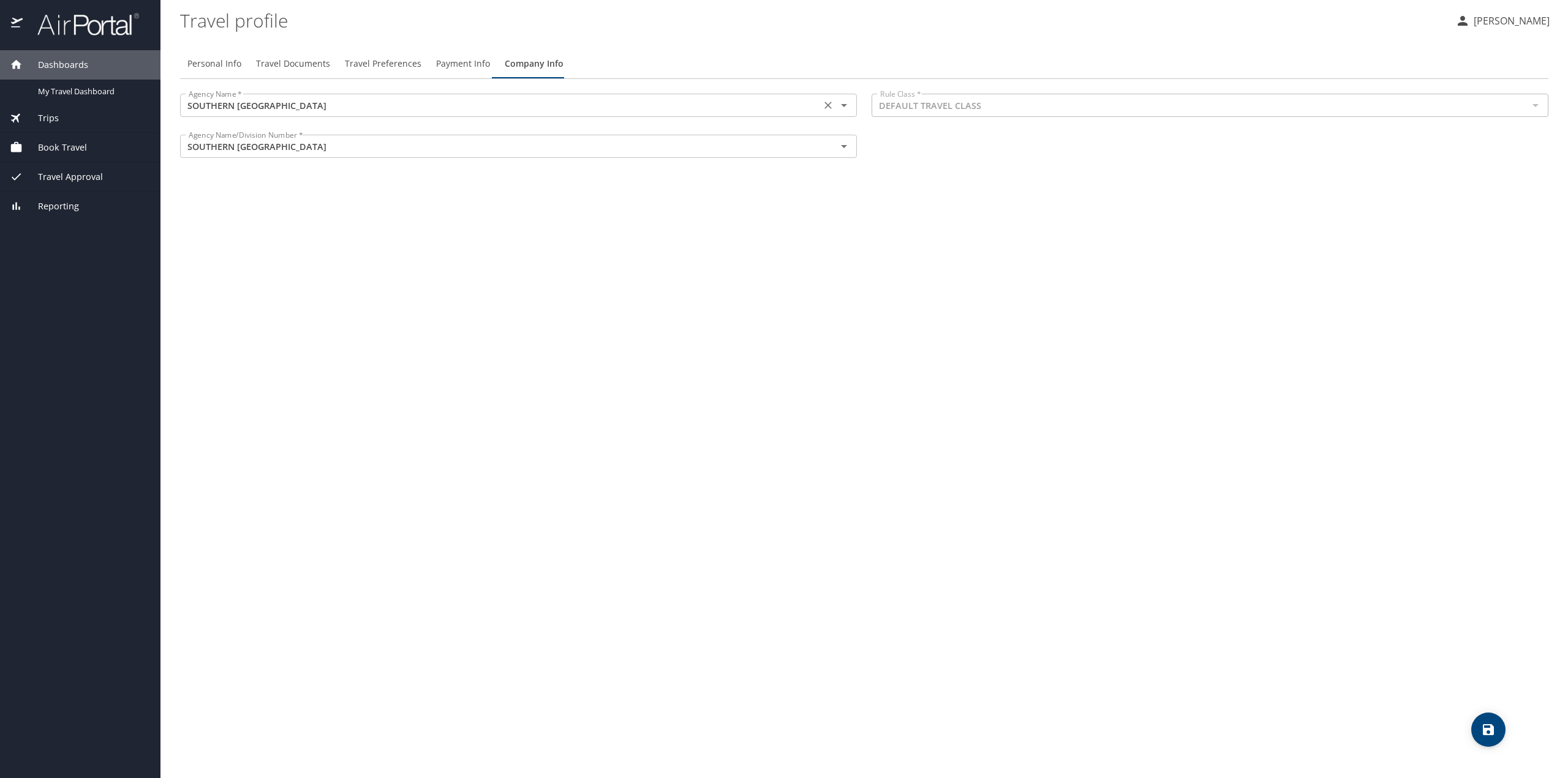
click at [342, 105] on input "SOUTHERN [GEOGRAPHIC_DATA]" at bounding box center [500, 105] width 633 height 16
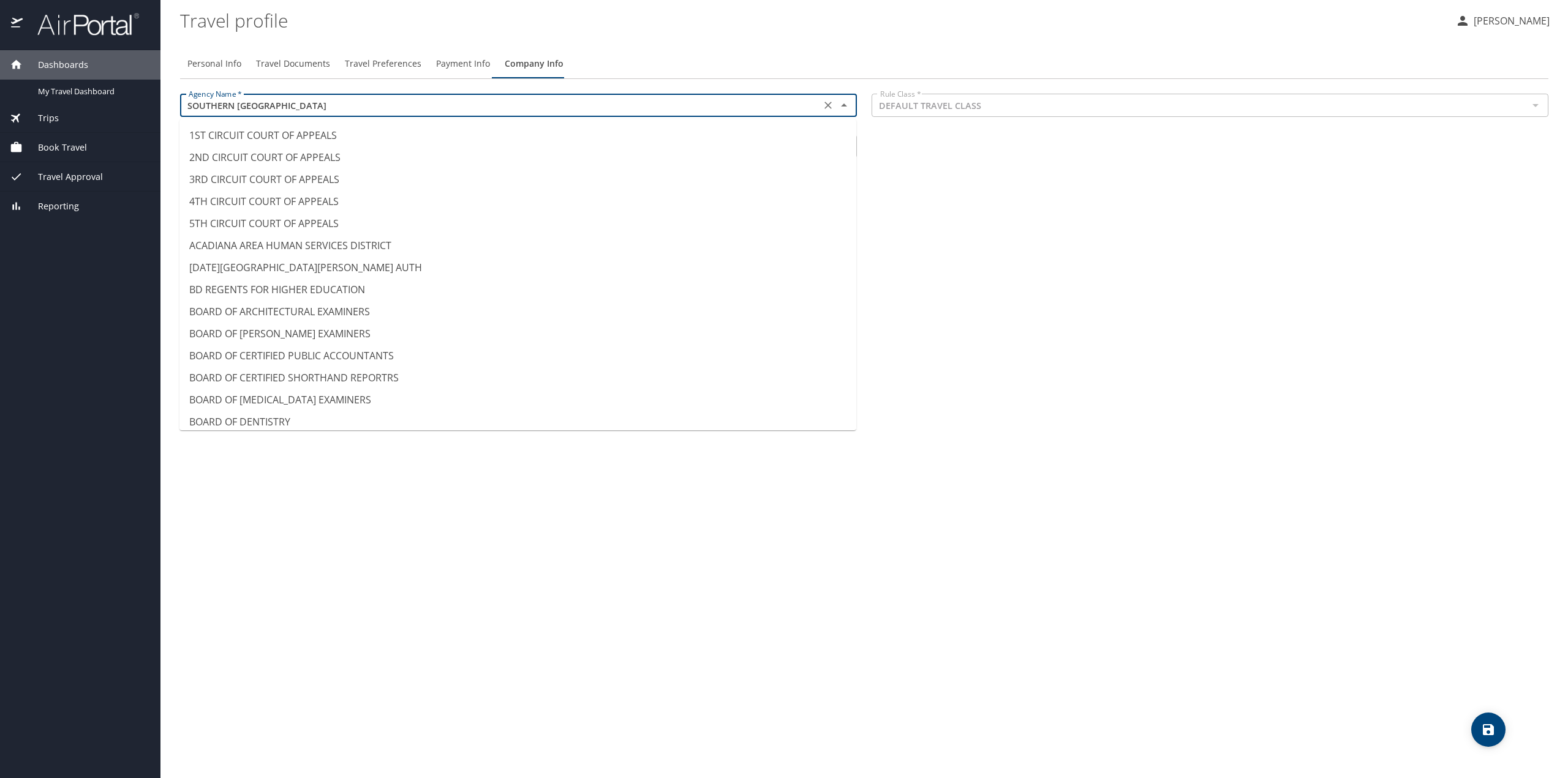
scroll to position [9109, 0]
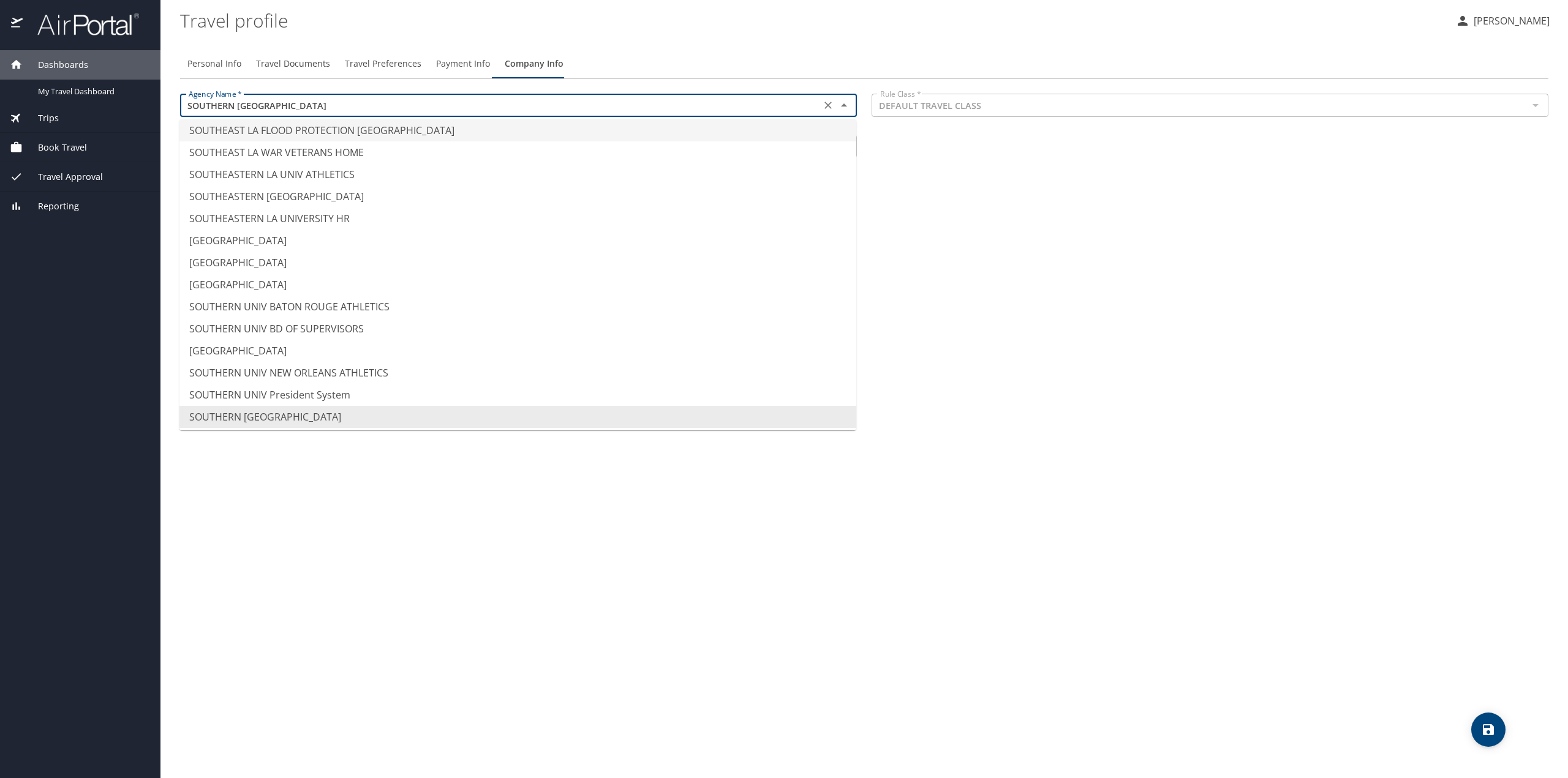
click at [342, 104] on input "SOUTHERN [GEOGRAPHIC_DATA]" at bounding box center [500, 105] width 633 height 16
click at [1018, 232] on div "Personal Info Travel Documents Travel Preferences Payment Info Company Info Age…" at bounding box center [864, 409] width 1368 height 739
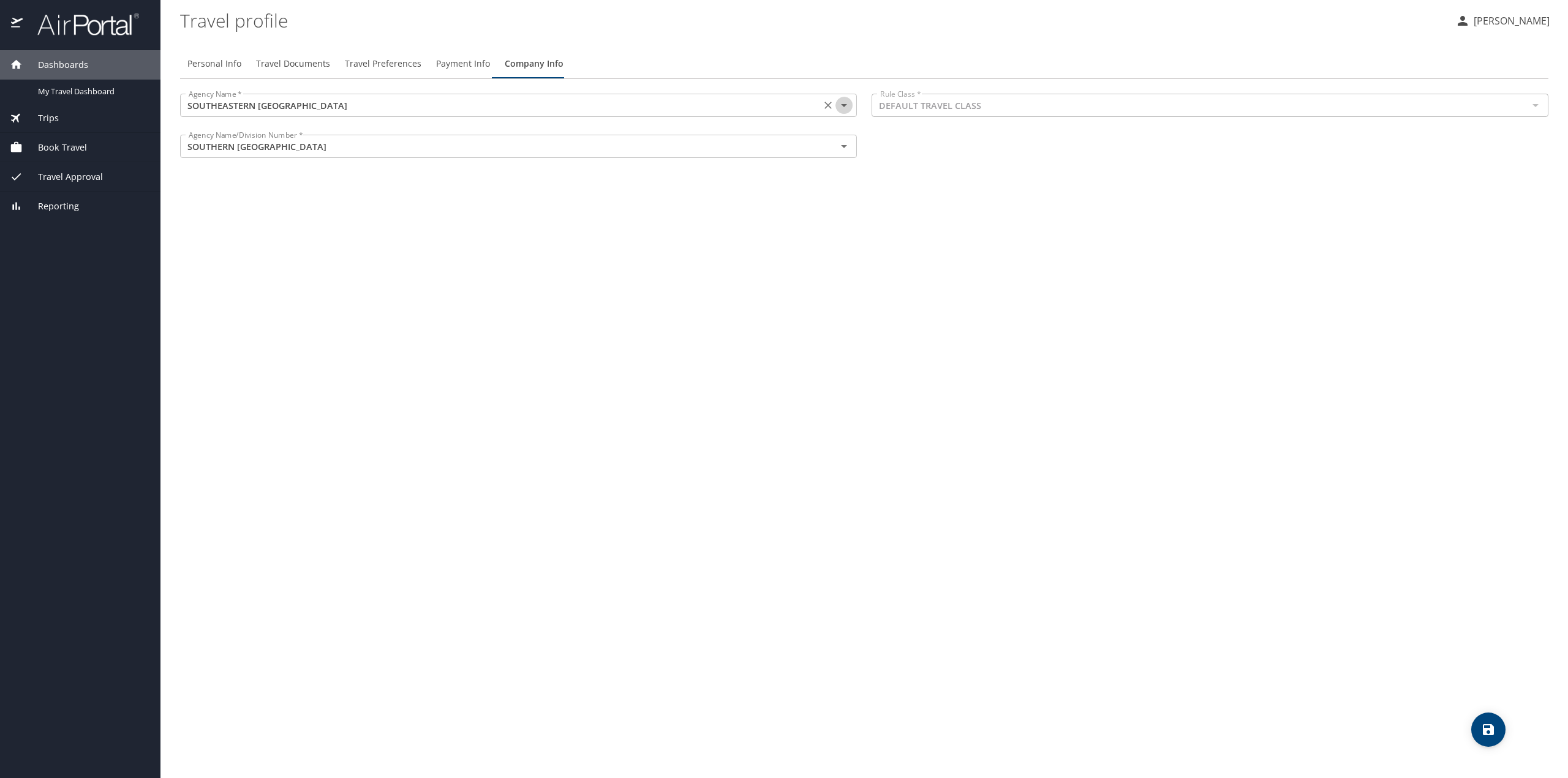
click at [847, 108] on icon "Open" at bounding box center [843, 105] width 15 height 15
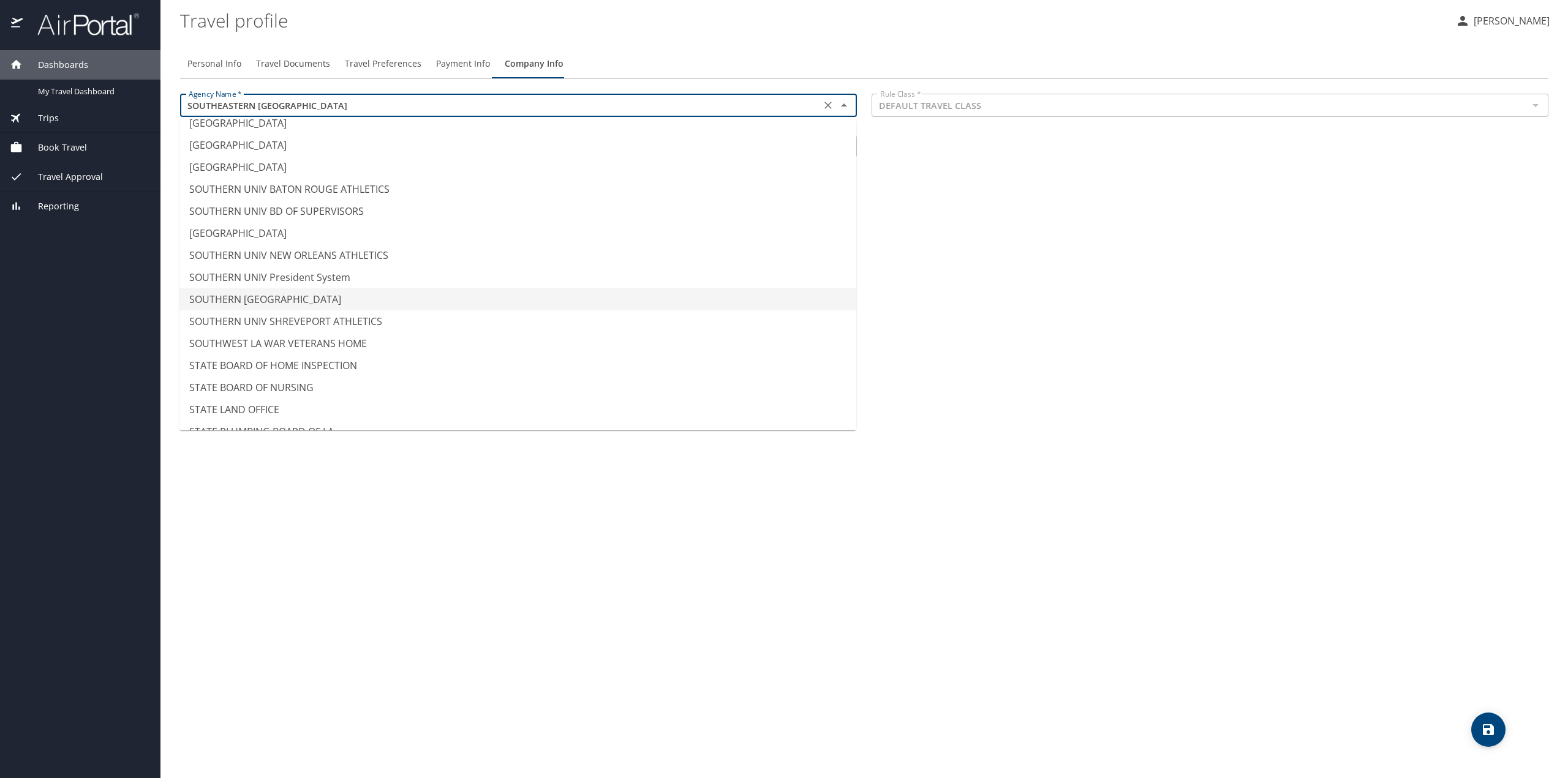
scroll to position [9256, 0]
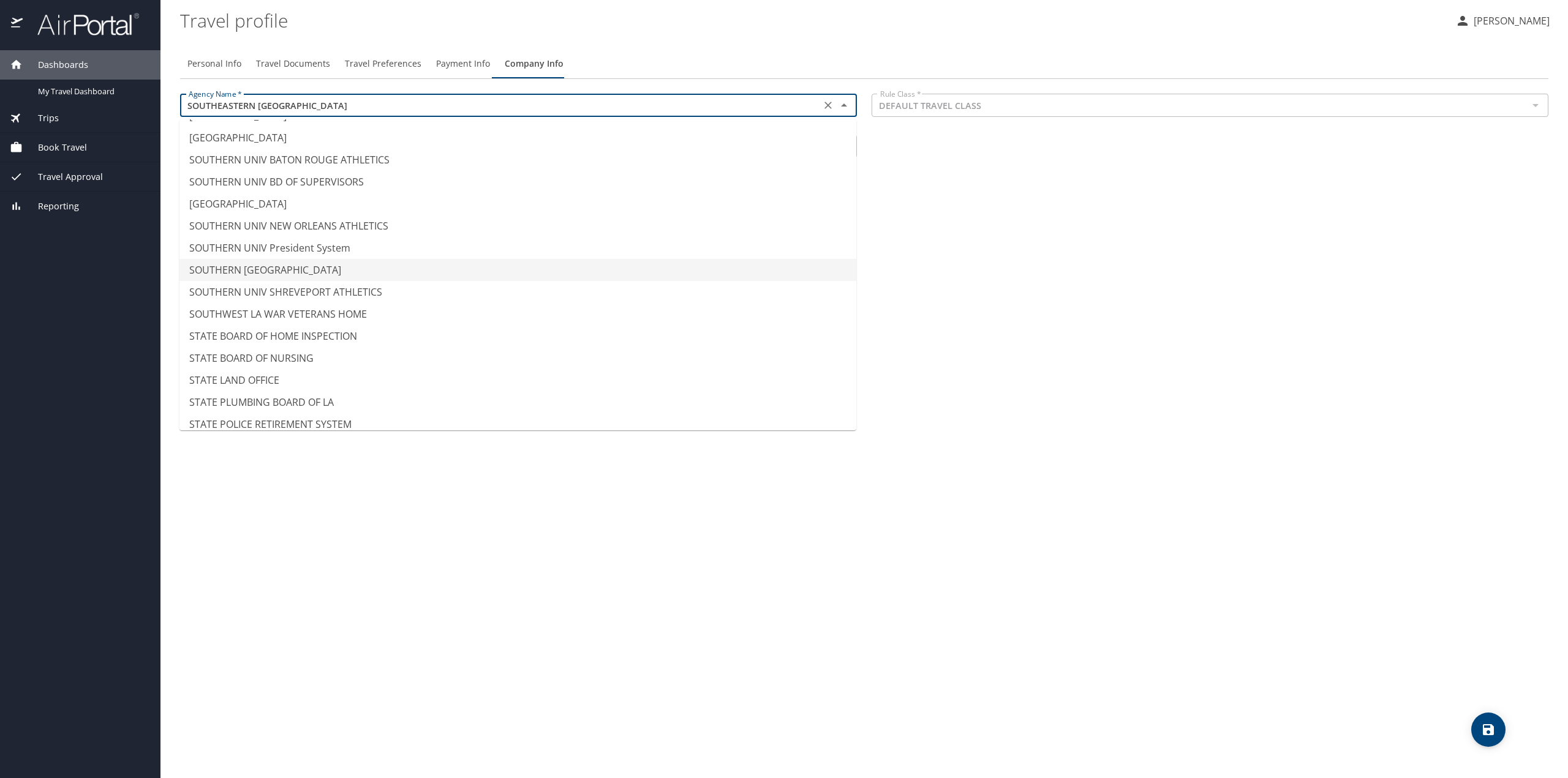
click at [344, 272] on li "SOUTHERN [GEOGRAPHIC_DATA]" at bounding box center [518, 270] width 677 height 22
type input "SOUTHERN [GEOGRAPHIC_DATA]"
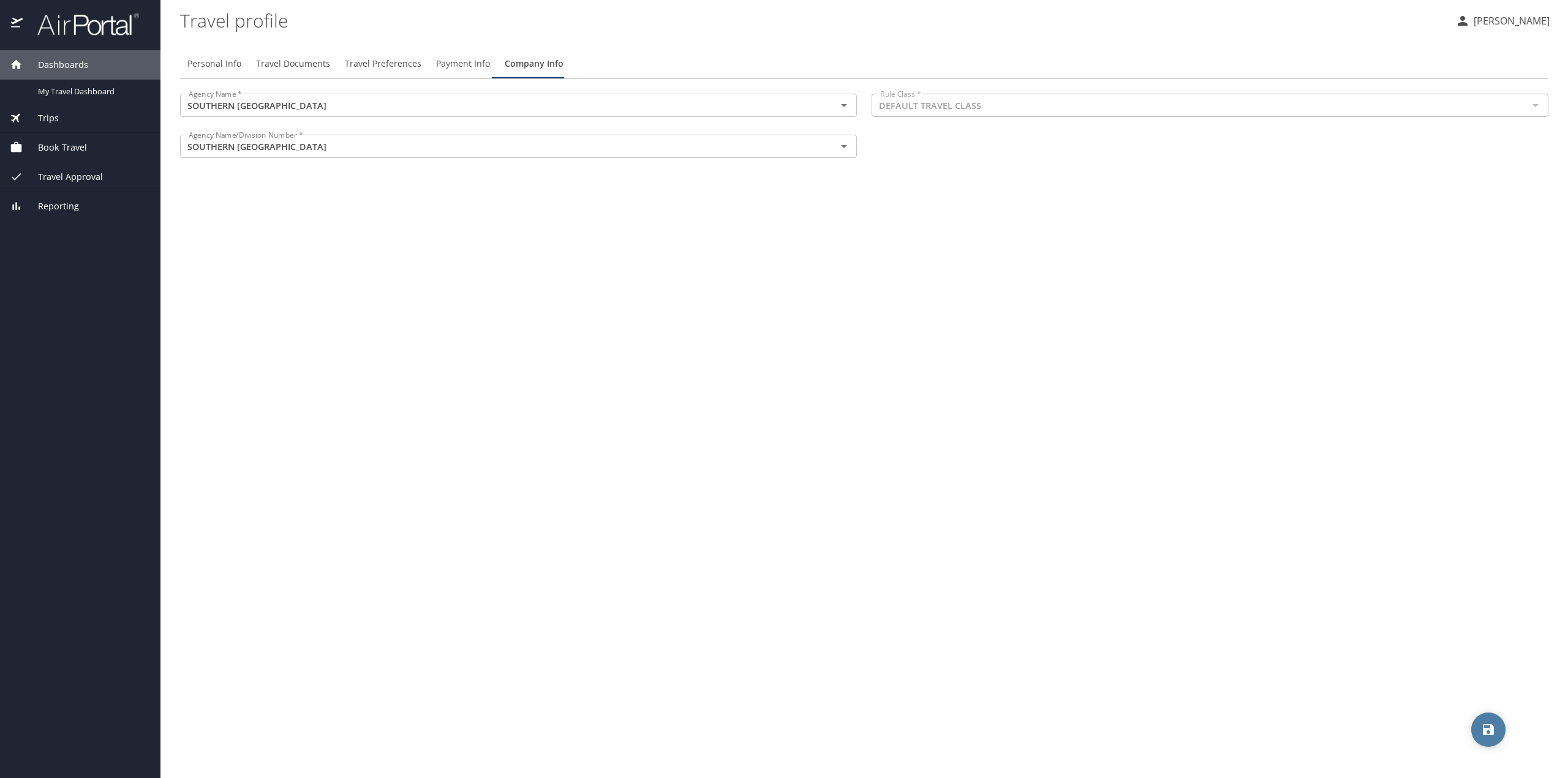
click at [1481, 714] on button "save" at bounding box center [1488, 730] width 34 height 34
click at [470, 61] on span "Payment Info" at bounding box center [463, 64] width 54 height 15
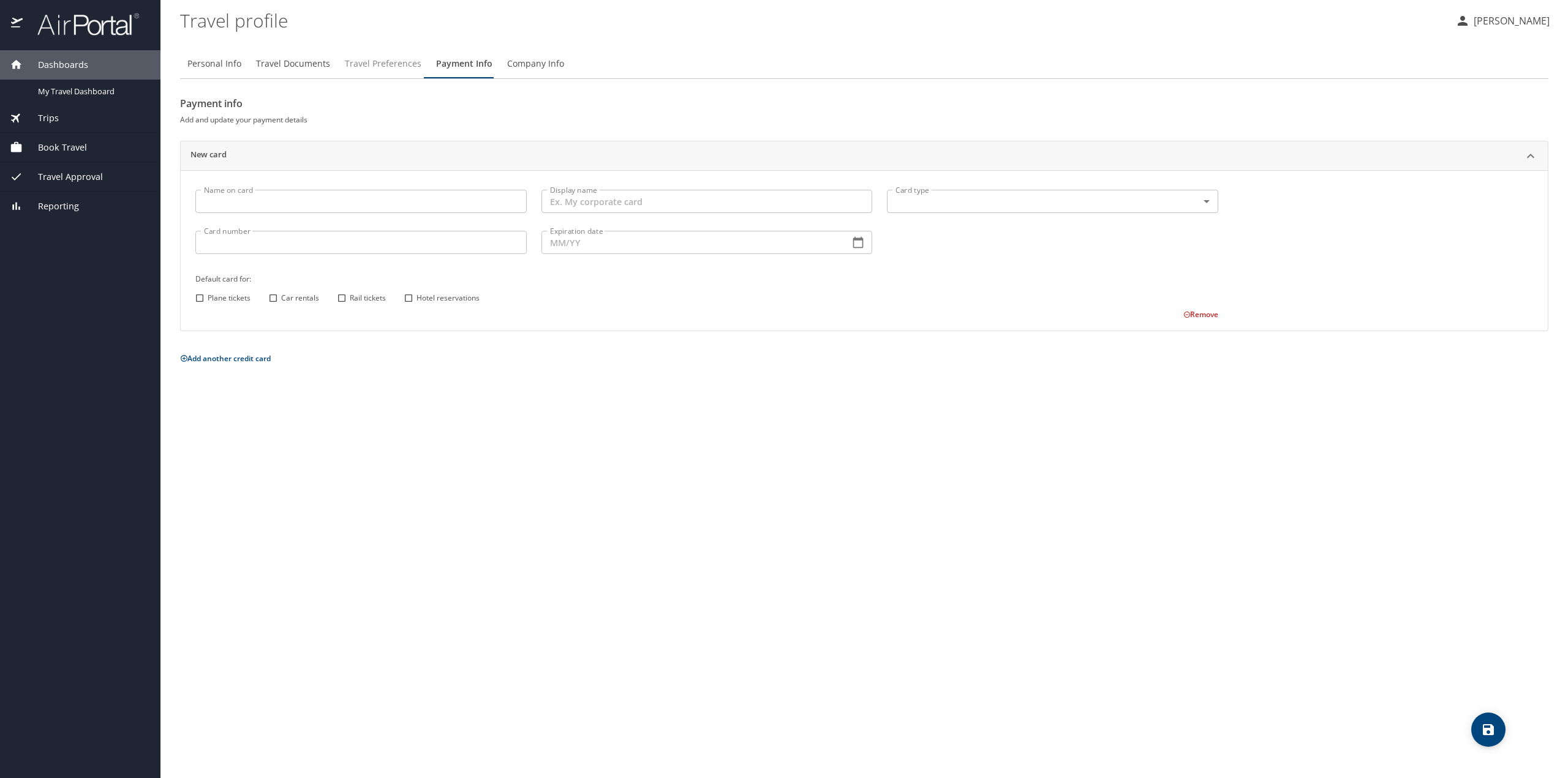
click at [365, 65] on span "Travel Preferences" at bounding box center [382, 64] width 76 height 15
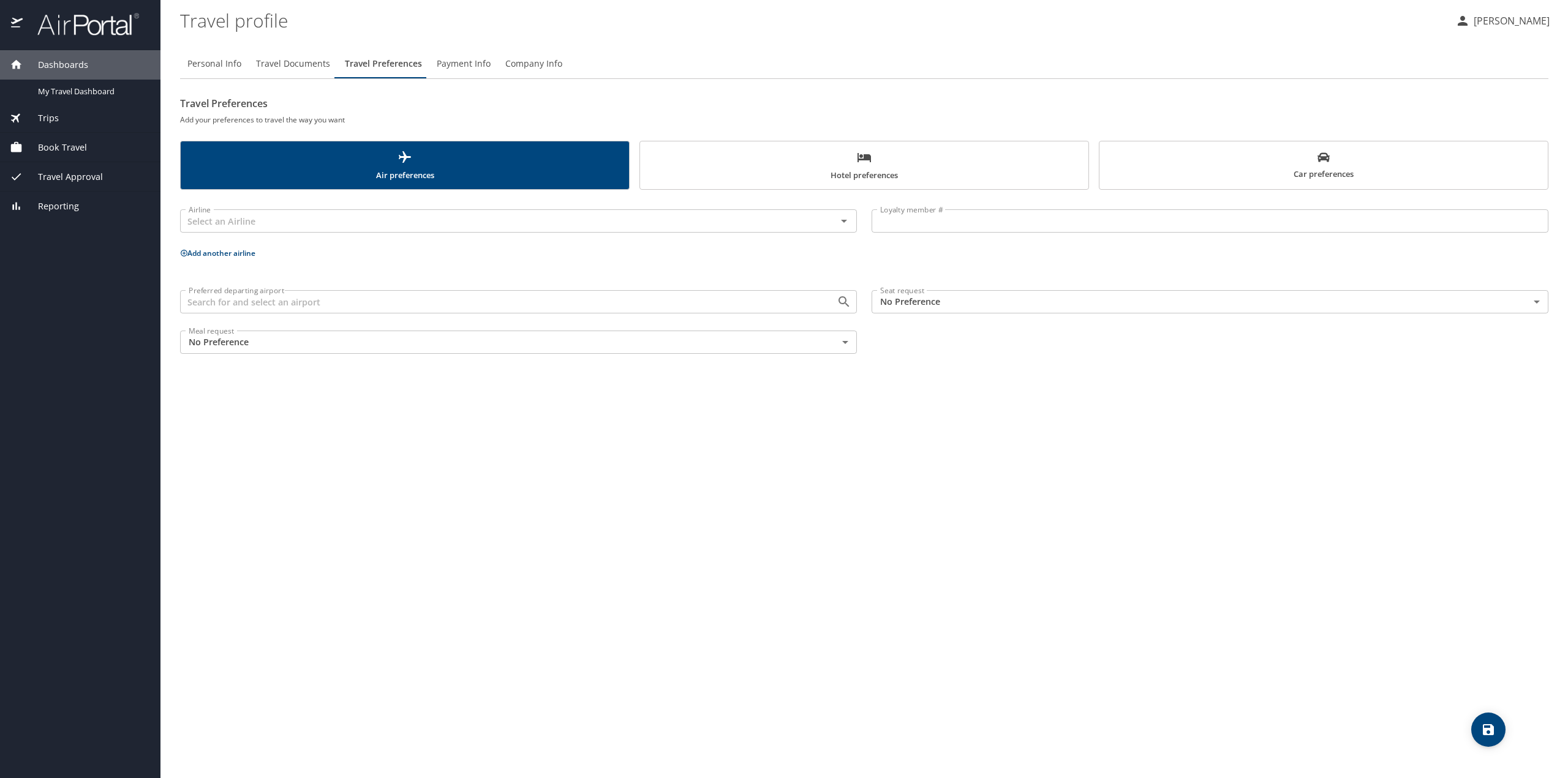
click at [291, 65] on span "Travel Documents" at bounding box center [293, 64] width 74 height 15
